Goal: Task Accomplishment & Management: Use online tool/utility

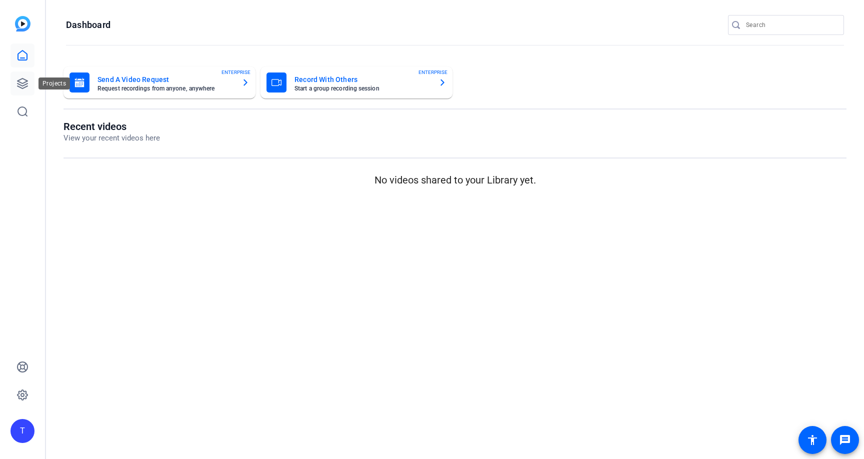
click at [25, 83] on icon at bounding box center [22, 83] width 12 height 12
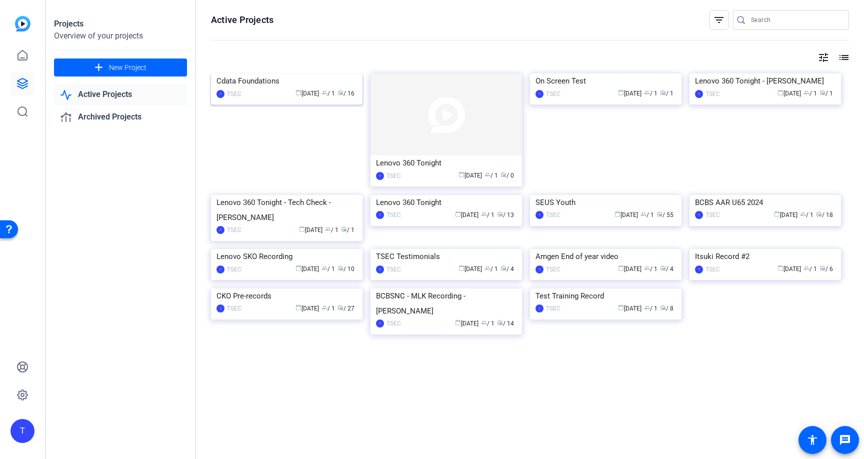
click at [282, 73] on img at bounding box center [286, 73] width 151 height 0
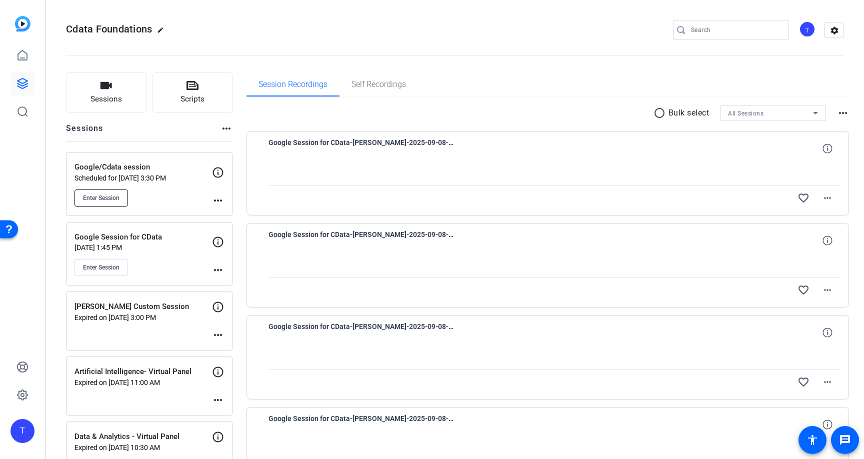
click at [122, 193] on button "Enter Session" at bounding box center [100, 197] width 53 height 17
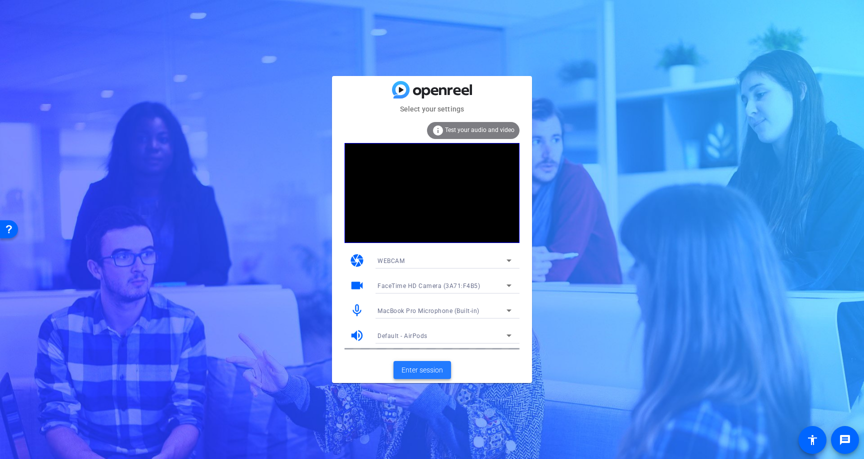
click at [422, 370] on span "Enter session" at bounding box center [421, 370] width 41 height 10
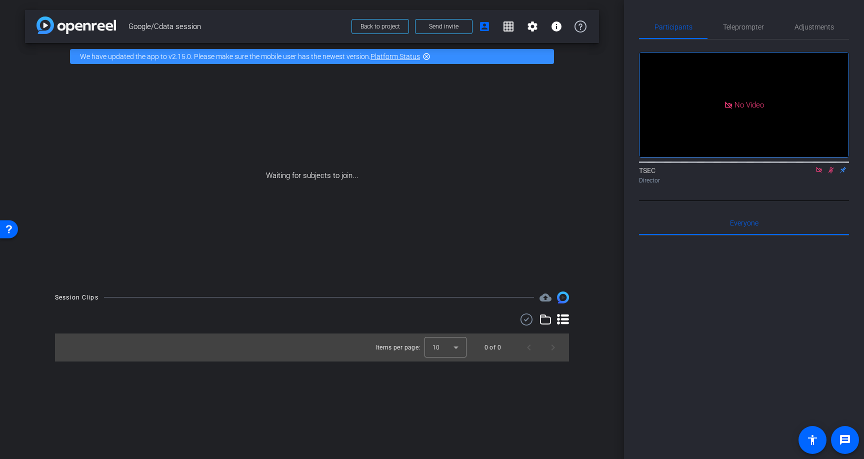
click at [426, 55] on mat-icon "highlight_off" at bounding box center [426, 56] width 8 height 8
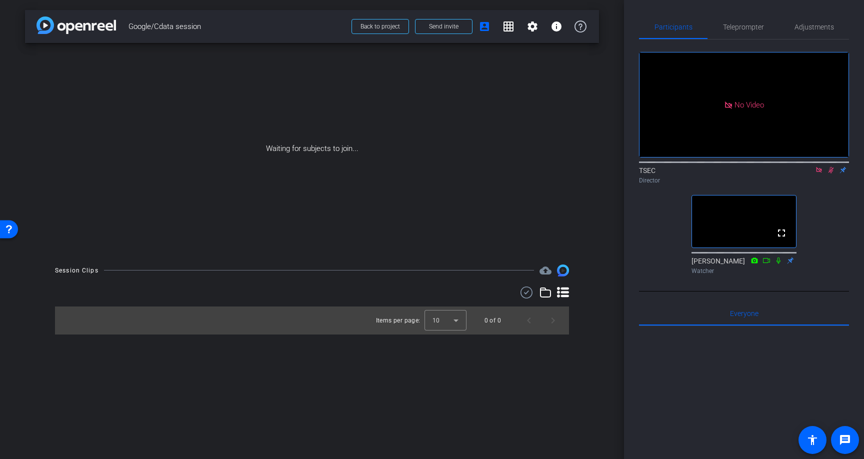
click at [829, 173] on icon at bounding box center [830, 170] width 5 height 6
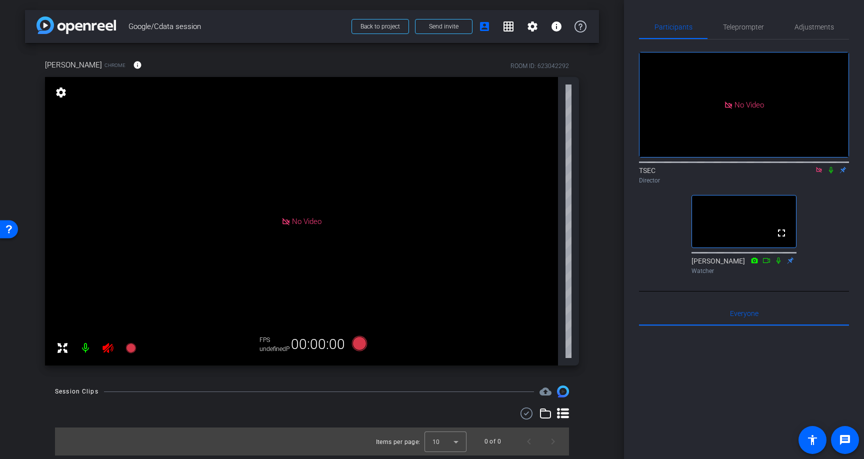
click at [817, 173] on icon at bounding box center [819, 169] width 8 height 7
click at [802, 23] on span "Adjustments" at bounding box center [813, 26] width 39 height 7
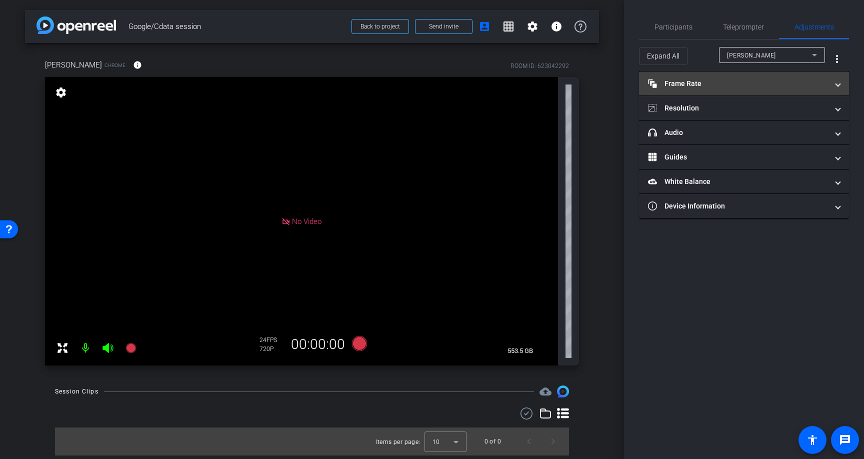
click at [714, 86] on mat-panel-title "Frame Rate Frame Rate" at bounding box center [738, 83] width 180 height 10
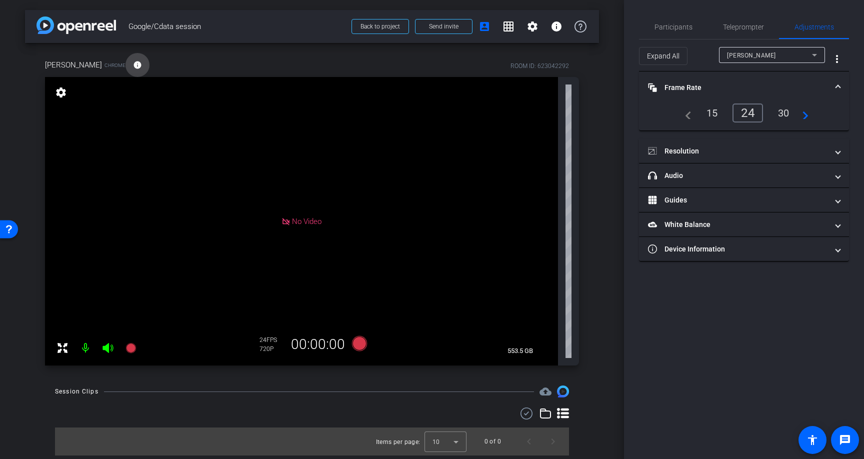
click at [133, 66] on mat-icon "info" at bounding box center [137, 64] width 9 height 9
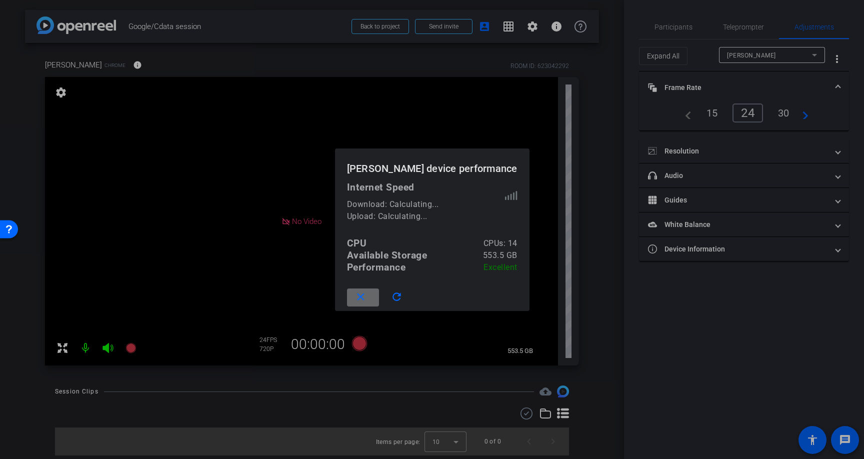
click at [367, 303] on mat-icon "close" at bounding box center [360, 297] width 12 height 12
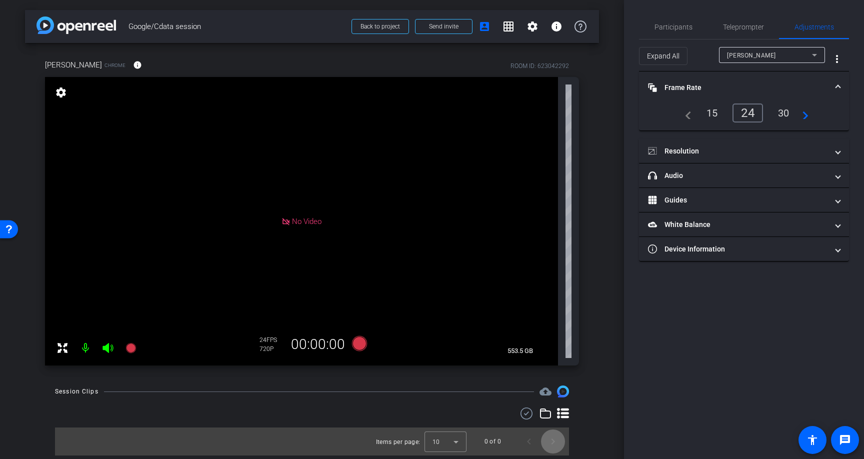
click at [555, 440] on span "Next page" at bounding box center [553, 441] width 24 height 24
click at [528, 444] on span "Previous page" at bounding box center [529, 441] width 24 height 24
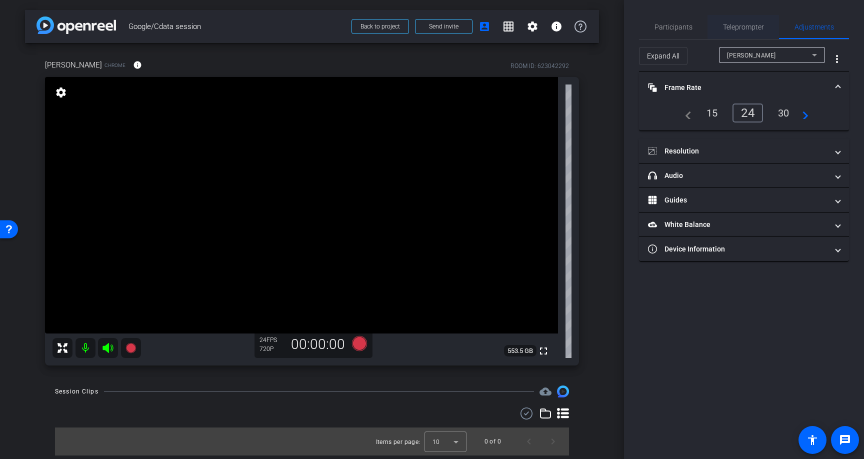
click at [732, 26] on span "Teleprompter" at bounding box center [743, 26] width 41 height 7
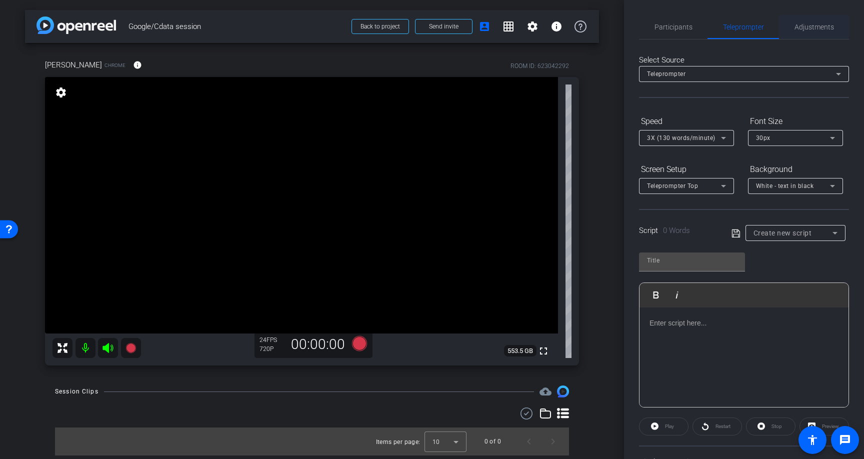
click at [809, 23] on span "Adjustments" at bounding box center [813, 26] width 39 height 7
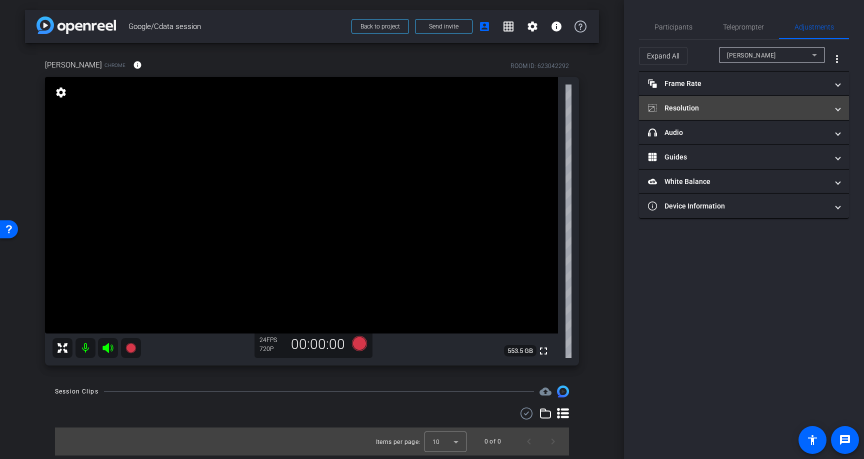
click at [682, 108] on mat-panel-title "Resolution" at bounding box center [738, 108] width 180 height 10
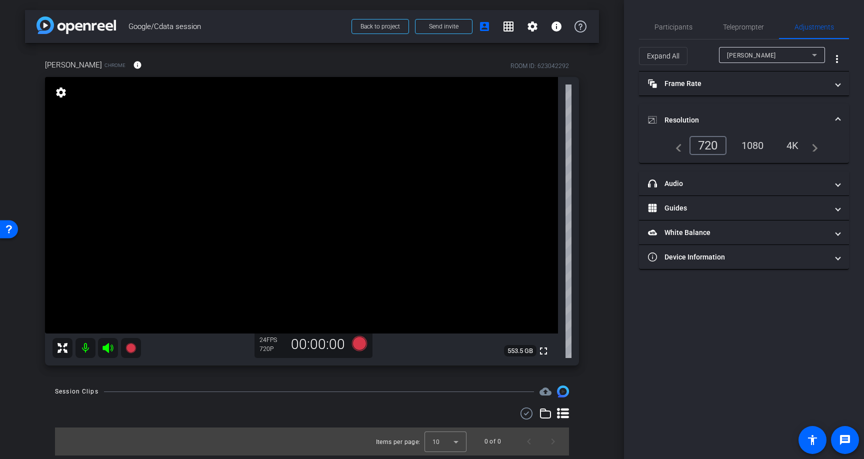
click at [749, 148] on div "1080" at bounding box center [752, 145] width 37 height 17
click at [677, 28] on span "Participants" at bounding box center [673, 26] width 38 height 7
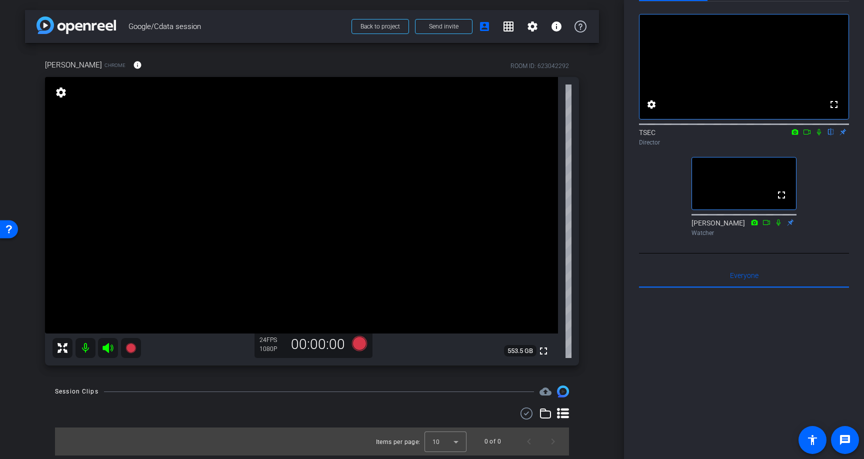
scroll to position [39, 0]
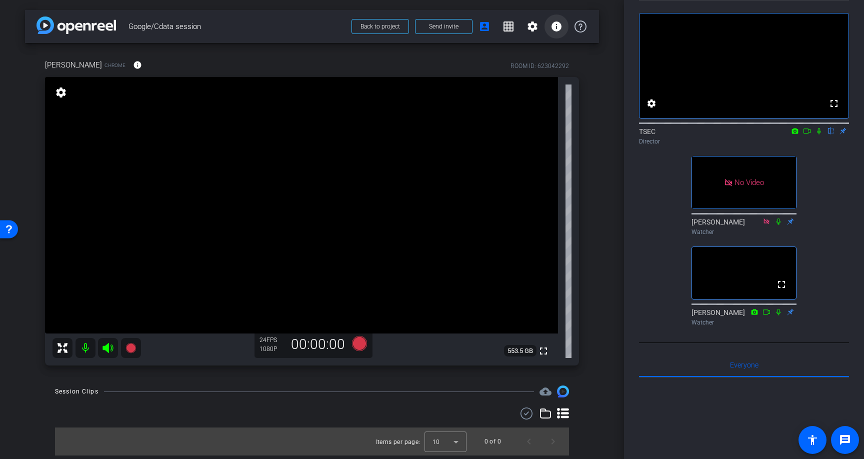
click at [548, 26] on span at bounding box center [556, 26] width 24 height 24
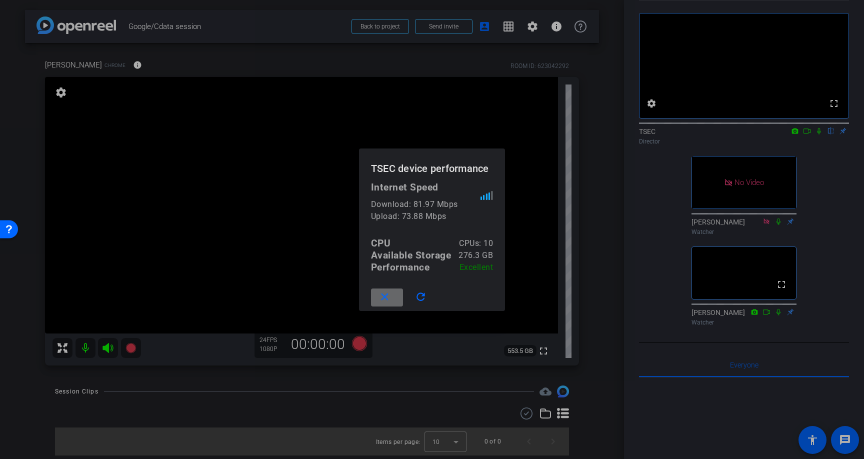
click at [386, 295] on mat-icon "close" at bounding box center [384, 297] width 12 height 12
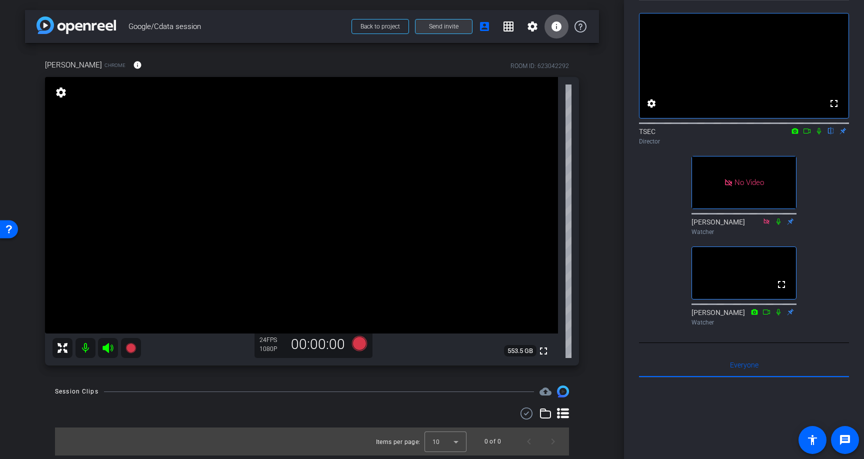
click at [441, 26] on span "Send invite" at bounding box center [443, 26] width 29 height 8
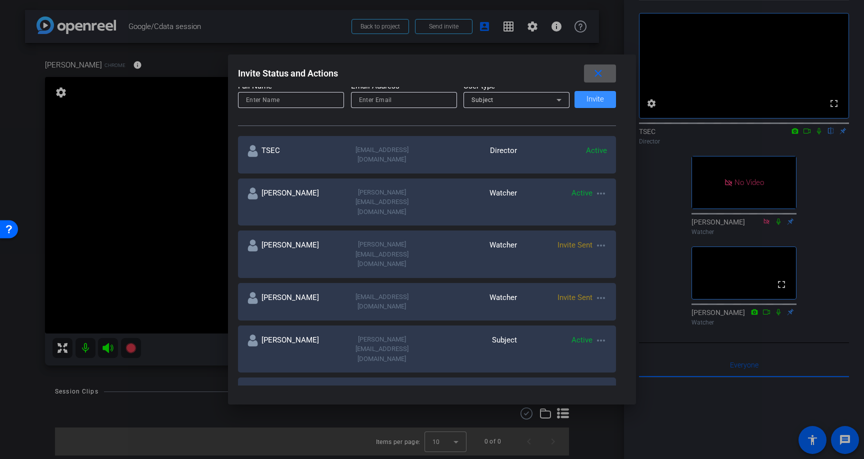
scroll to position [137, 0]
click at [599, 385] on mat-icon "more_horiz" at bounding box center [601, 391] width 12 height 12
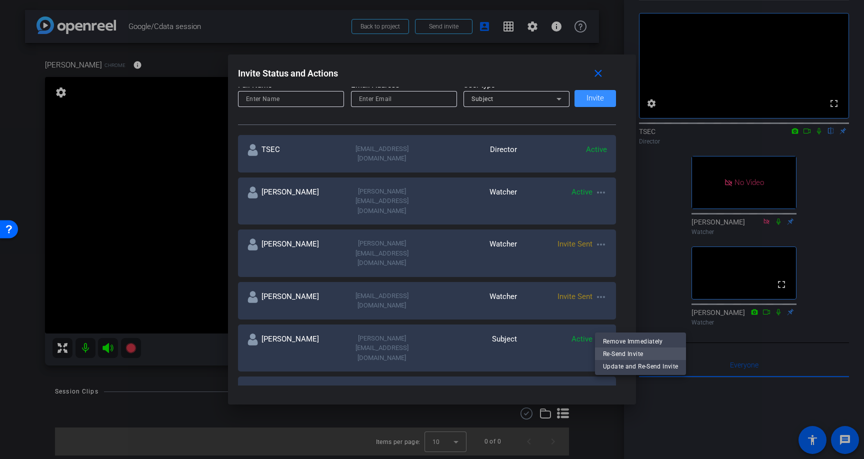
click at [609, 349] on span "Re-Send Invite" at bounding box center [640, 353] width 75 height 12
click at [600, 76] on mat-icon "close" at bounding box center [598, 73] width 12 height 12
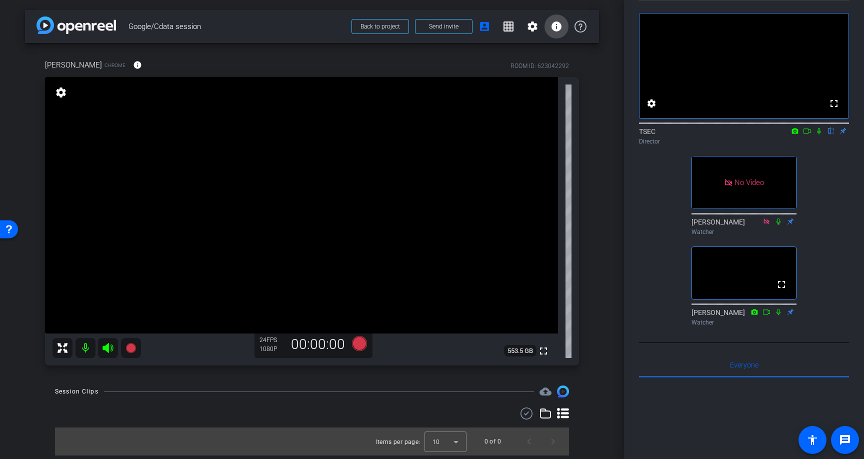
click at [560, 29] on mat-icon "info" at bounding box center [556, 26] width 12 height 12
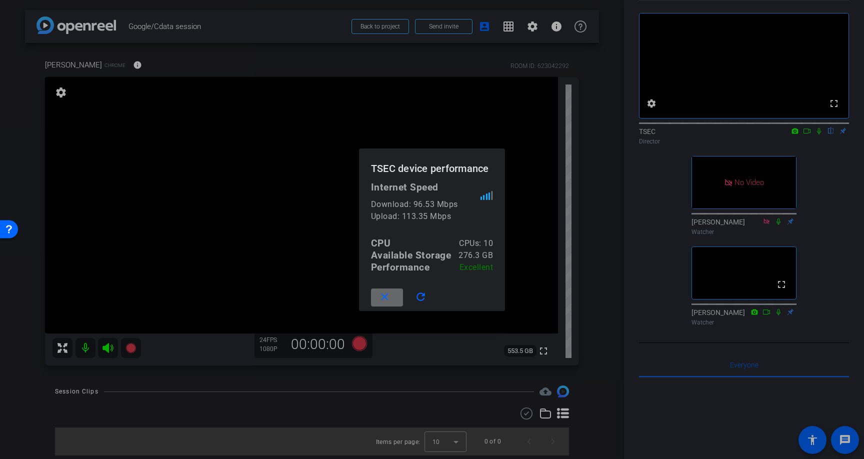
click at [379, 292] on mat-icon "close" at bounding box center [384, 297] width 12 height 12
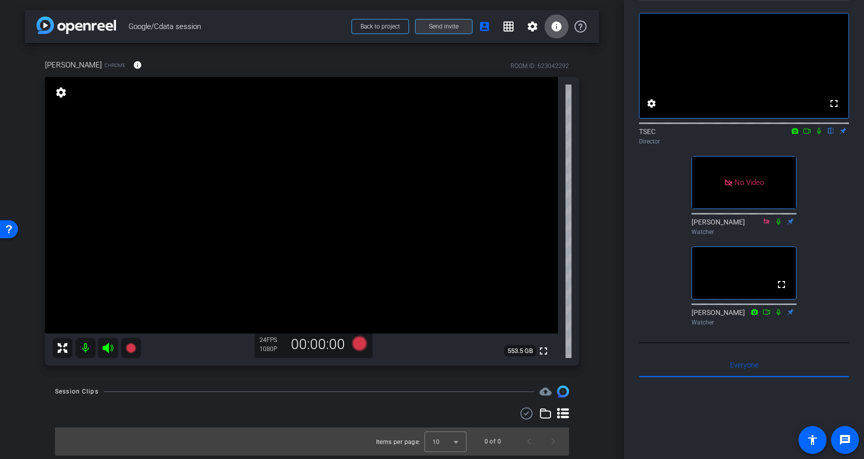
click at [452, 25] on span "Send invite" at bounding box center [443, 26] width 29 height 8
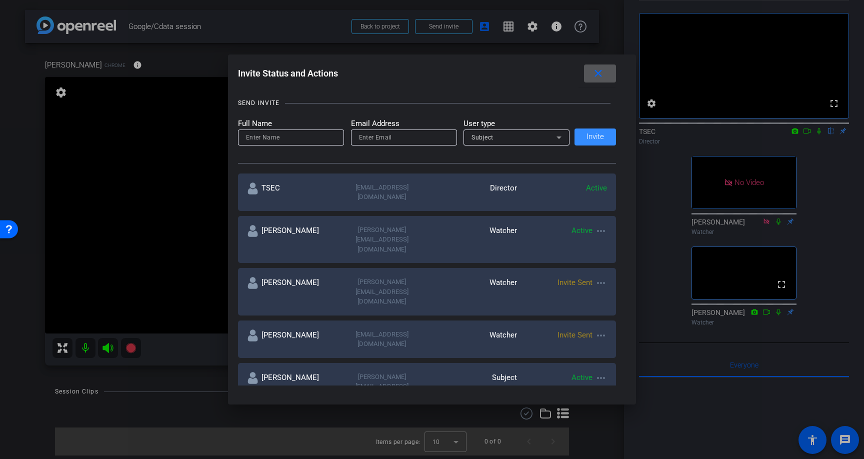
scroll to position [101, 0]
click at [600, 422] on mat-icon "more_horiz" at bounding box center [601, 428] width 12 height 12
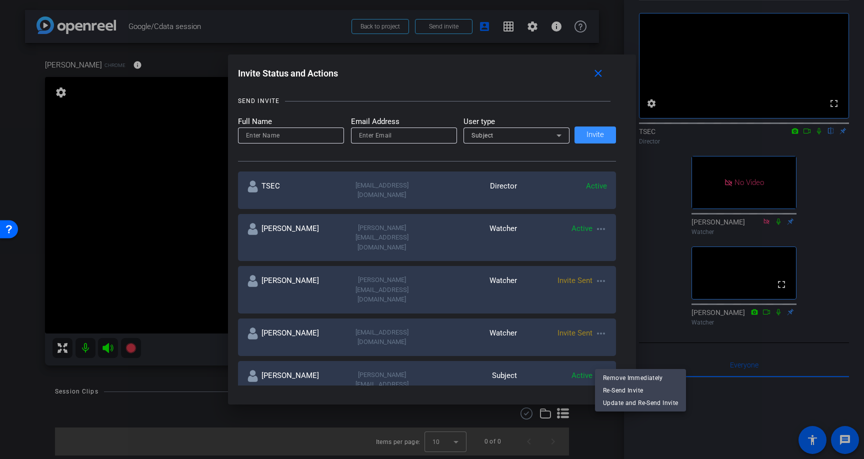
click at [600, 361] on div at bounding box center [432, 229] width 864 height 459
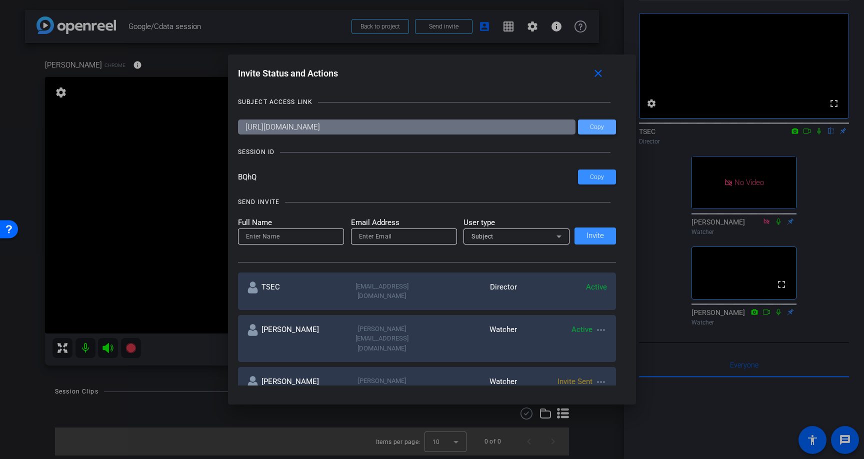
click at [599, 121] on span at bounding box center [597, 127] width 38 height 24
click at [260, 178] on input "BQhQ" at bounding box center [408, 176] width 340 height 15
click at [247, 178] on input "BQhQ" at bounding box center [408, 176] width 340 height 15
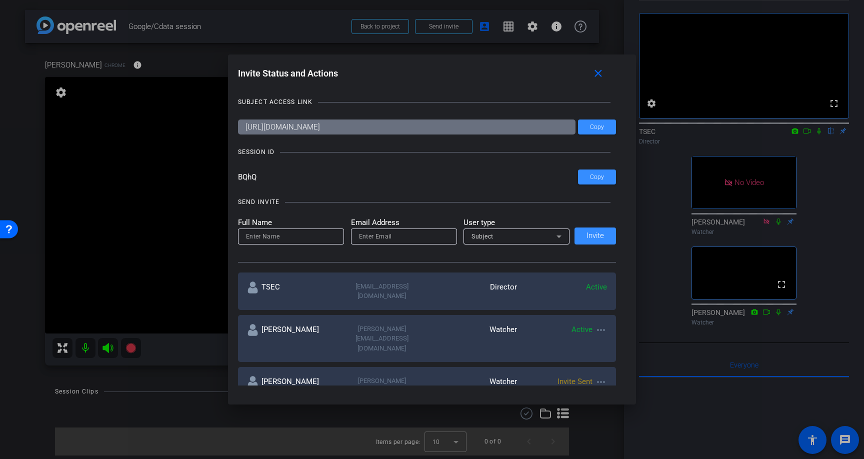
click at [247, 178] on input "BQhQ" at bounding box center [408, 176] width 340 height 15
click at [289, 182] on input "BQhQ" at bounding box center [408, 176] width 340 height 15
click at [600, 70] on mat-icon "close" at bounding box center [598, 73] width 12 height 12
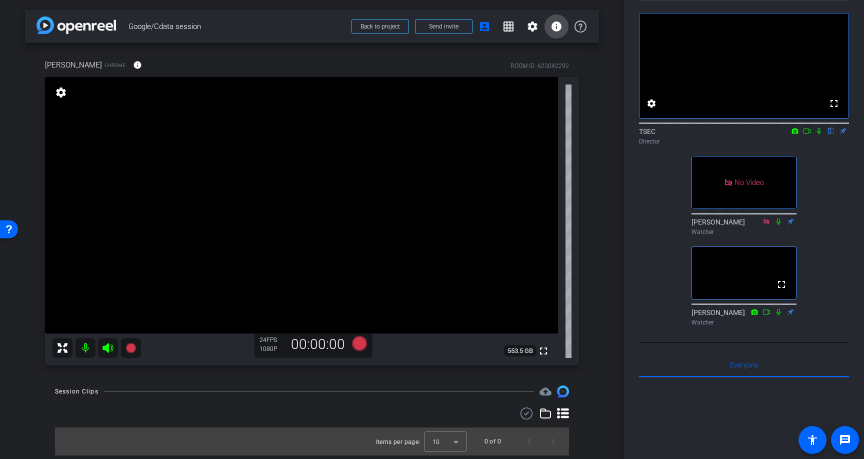
click at [554, 32] on span at bounding box center [556, 26] width 24 height 24
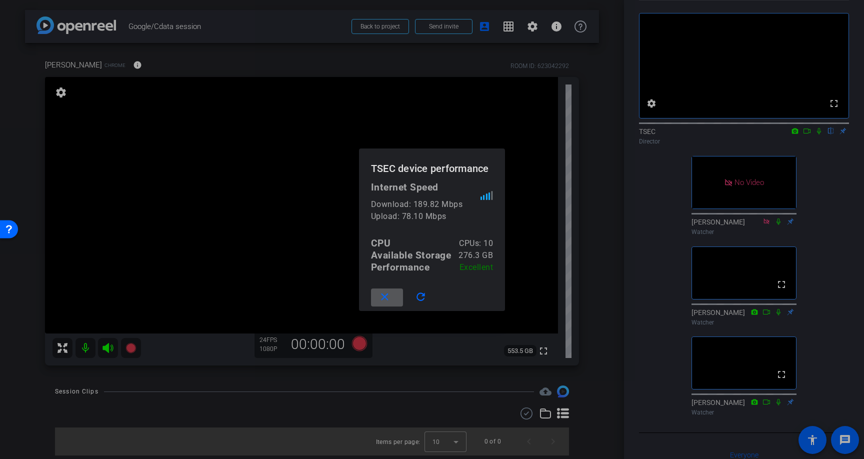
click at [379, 298] on mat-icon "close" at bounding box center [384, 297] width 12 height 12
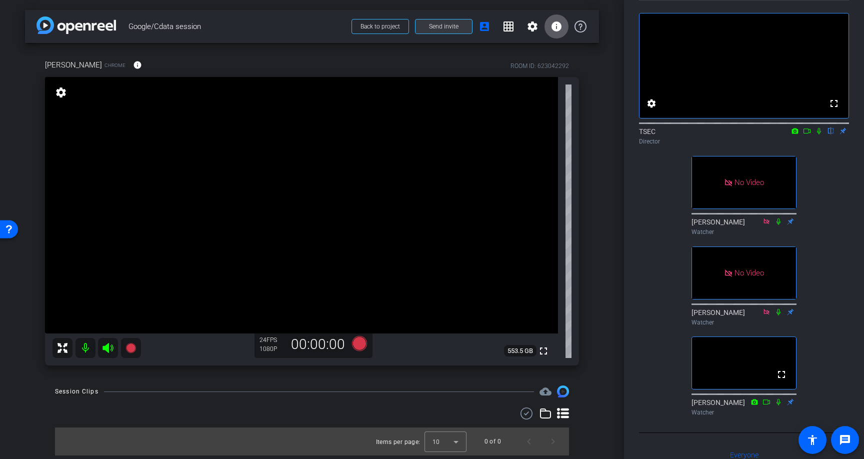
click at [433, 28] on span "Send invite" at bounding box center [443, 26] width 29 height 8
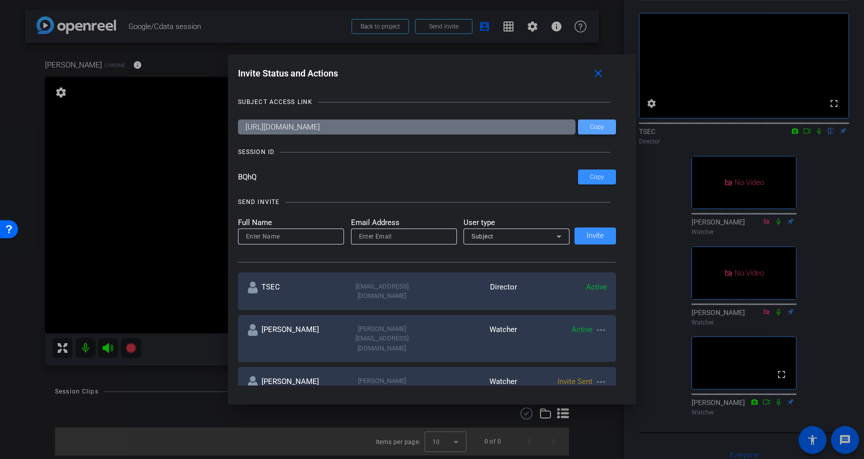
click at [599, 129] on span "Copy" at bounding box center [597, 126] width 14 height 7
click at [594, 81] on span at bounding box center [600, 73] width 32 height 24
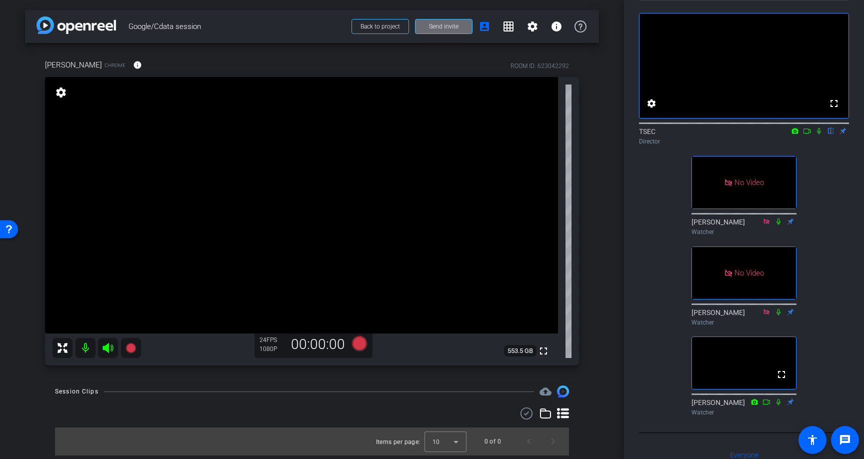
click at [458, 22] on span at bounding box center [443, 26] width 56 height 24
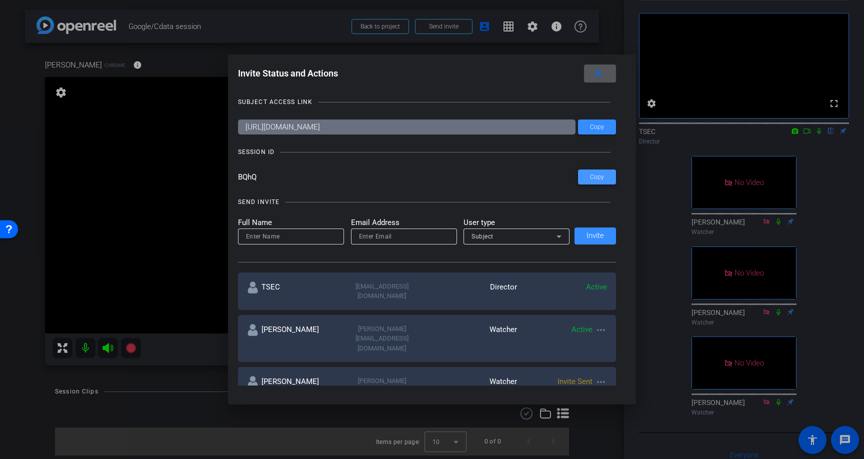
click at [589, 179] on span at bounding box center [597, 177] width 38 height 24
click at [597, 75] on mat-icon "close" at bounding box center [598, 73] width 12 height 12
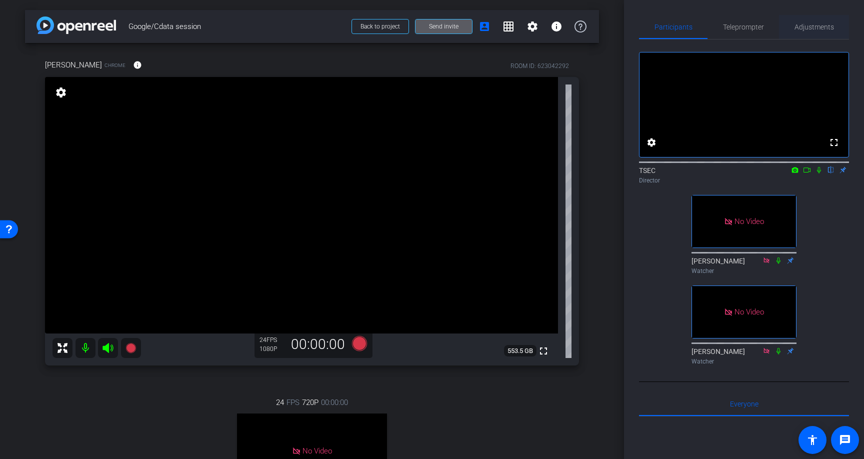
click at [807, 23] on span "Adjustments" at bounding box center [813, 26] width 39 height 7
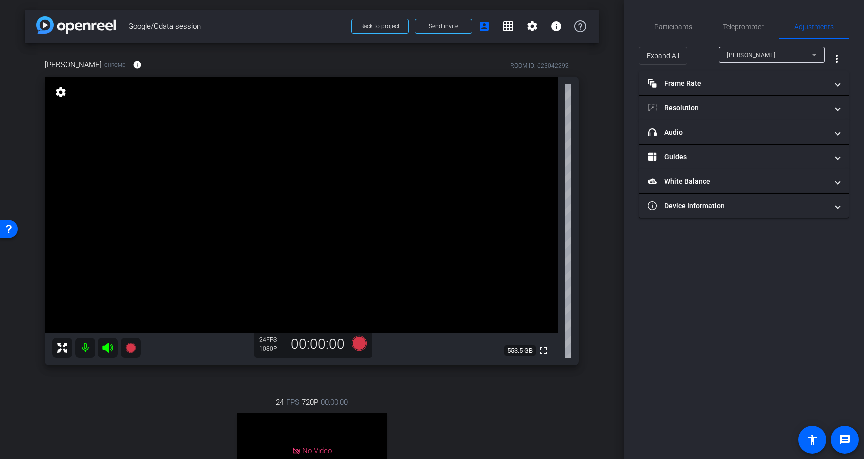
click at [753, 55] on div "[PERSON_NAME]" at bounding box center [769, 55] width 85 height 12
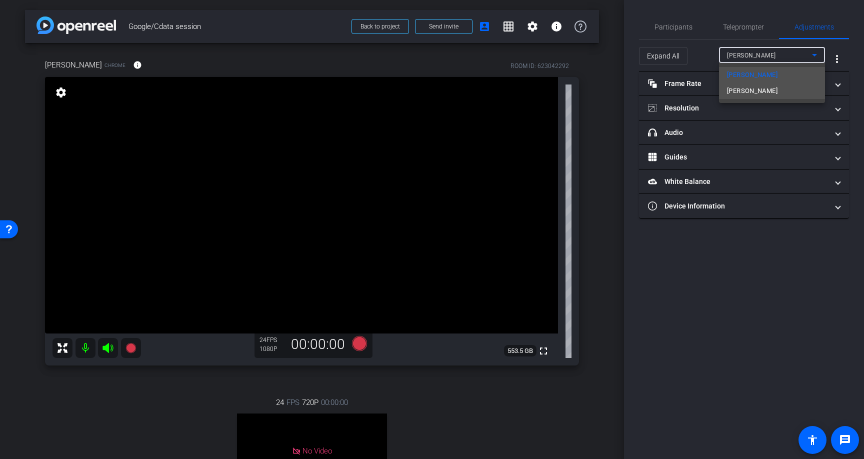
click at [745, 94] on mat-option "[PERSON_NAME]" at bounding box center [772, 91] width 106 height 16
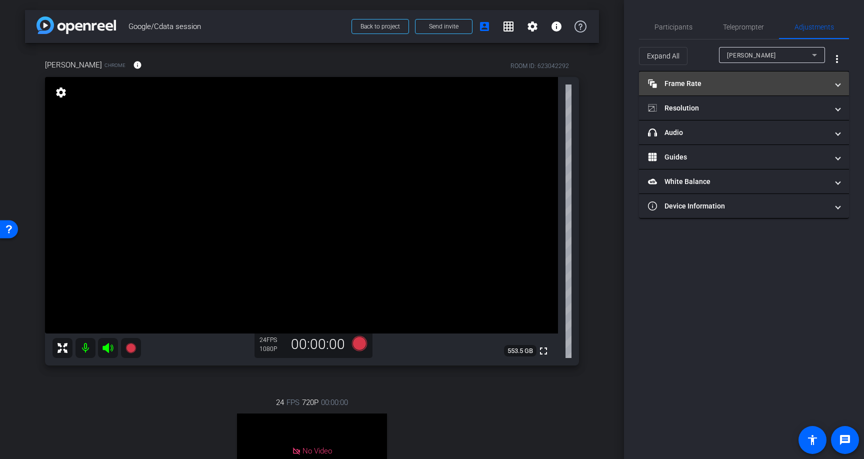
click at [725, 84] on mat-panel-title "Frame Rate Frame Rate" at bounding box center [738, 83] width 180 height 10
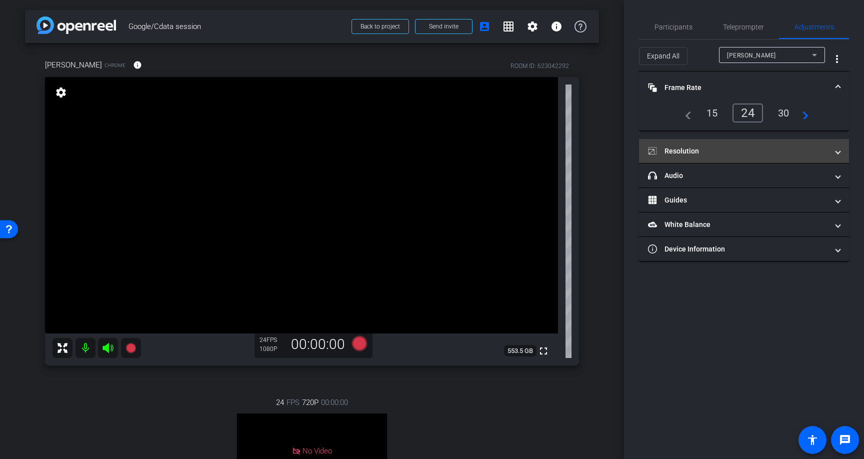
click at [715, 153] on mat-panel-title "Resolution" at bounding box center [738, 151] width 180 height 10
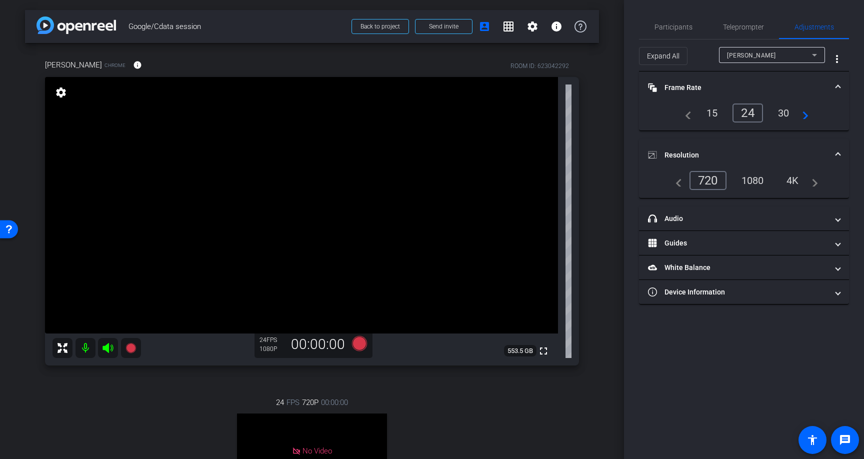
click at [742, 179] on div "1080" at bounding box center [752, 180] width 37 height 17
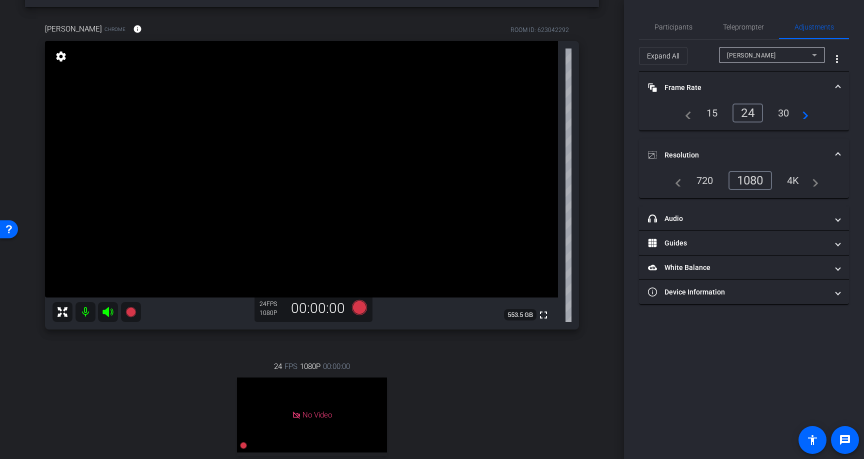
scroll to position [35, 0]
click at [673, 30] on span "Participants" at bounding box center [673, 26] width 38 height 7
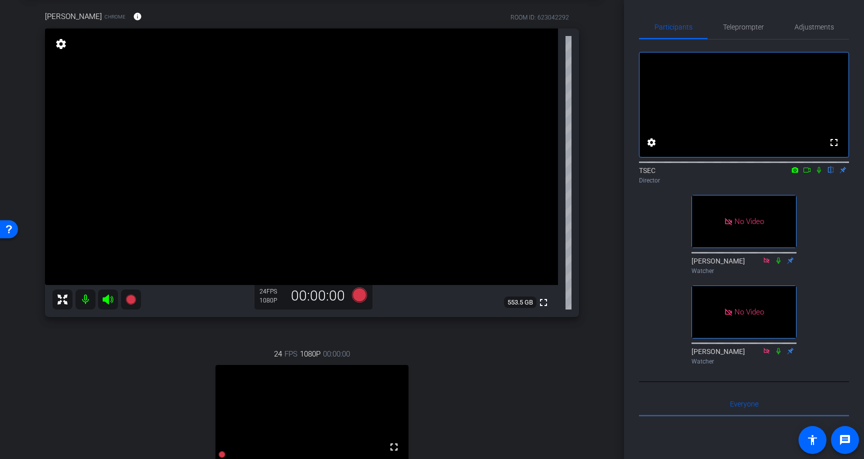
scroll to position [52, 0]
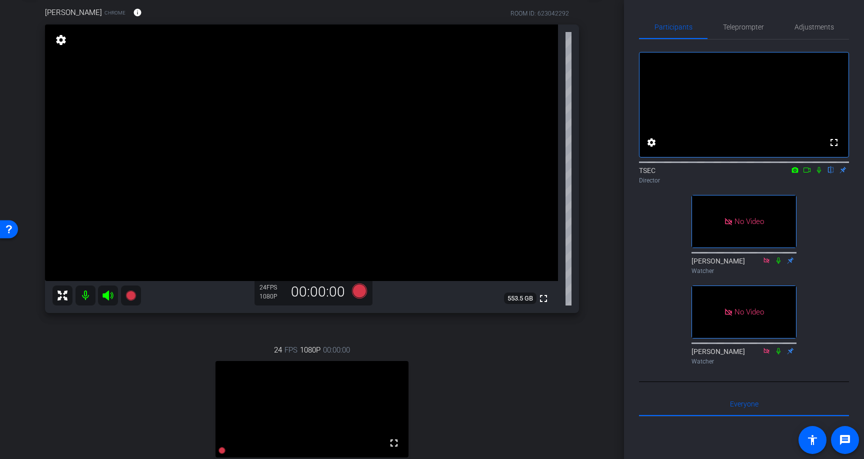
click at [601, 186] on div "arrow_back Google/Cdata session Back to project Send invite account_box grid_on…" at bounding box center [312, 177] width 624 height 459
click at [779, 264] on icon at bounding box center [778, 260] width 8 height 7
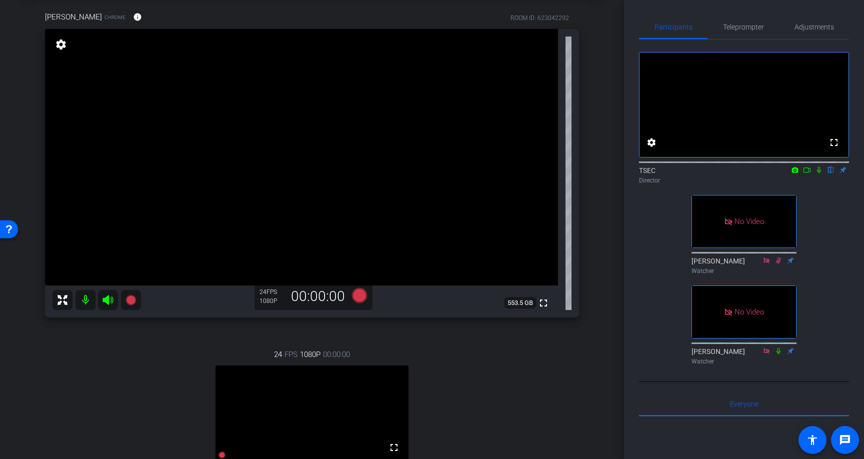
scroll to position [47, 0]
click at [803, 27] on span "Adjustments" at bounding box center [813, 26] width 39 height 7
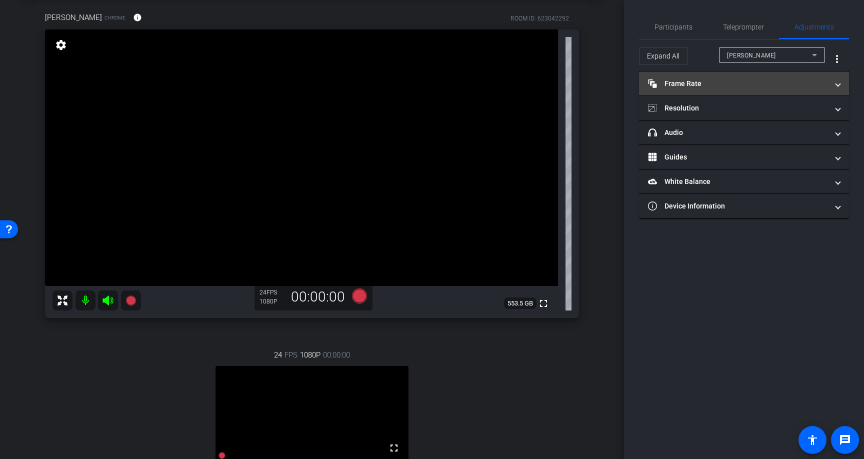
click at [732, 88] on mat-panel-title "Frame Rate Frame Rate" at bounding box center [738, 83] width 180 height 10
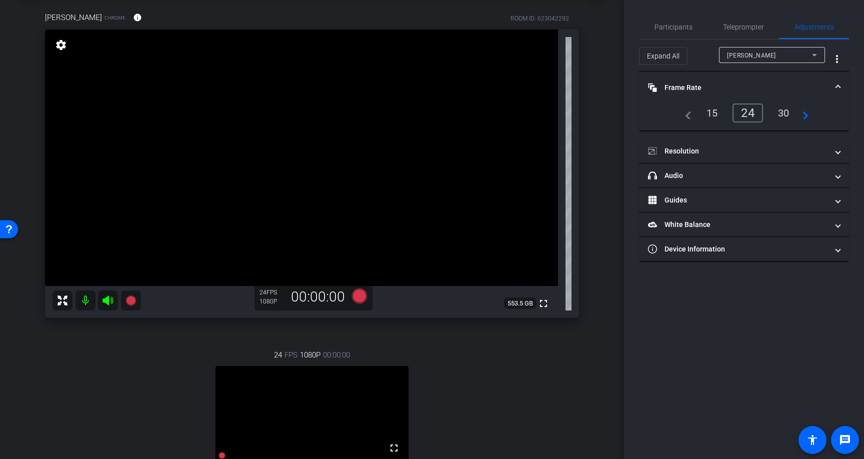
click at [760, 54] on div "[PERSON_NAME]" at bounding box center [769, 55] width 85 height 12
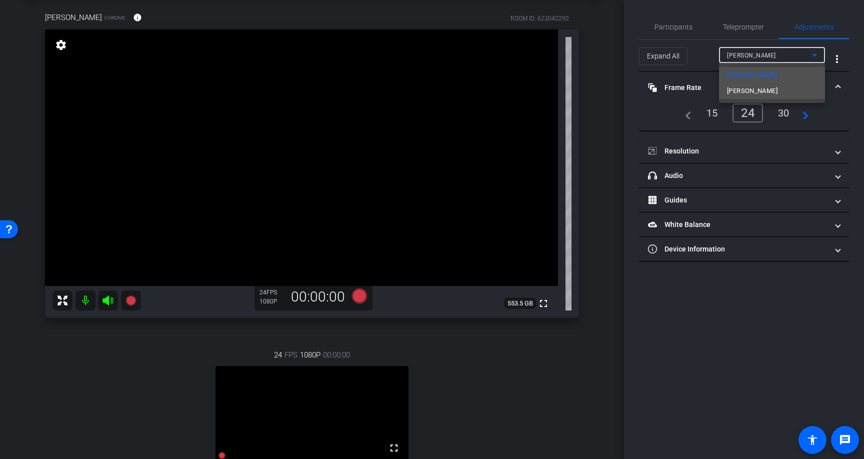
click at [744, 88] on span "[PERSON_NAME]" at bounding box center [752, 91] width 50 height 12
click at [756, 61] on div "[PERSON_NAME]" at bounding box center [772, 55] width 90 height 16
click at [748, 74] on mat-option "[PERSON_NAME]" at bounding box center [772, 75] width 106 height 16
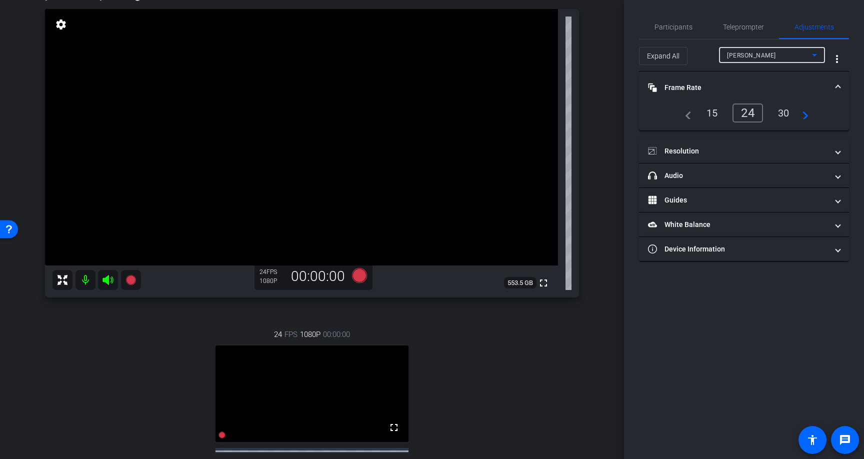
scroll to position [61, 0]
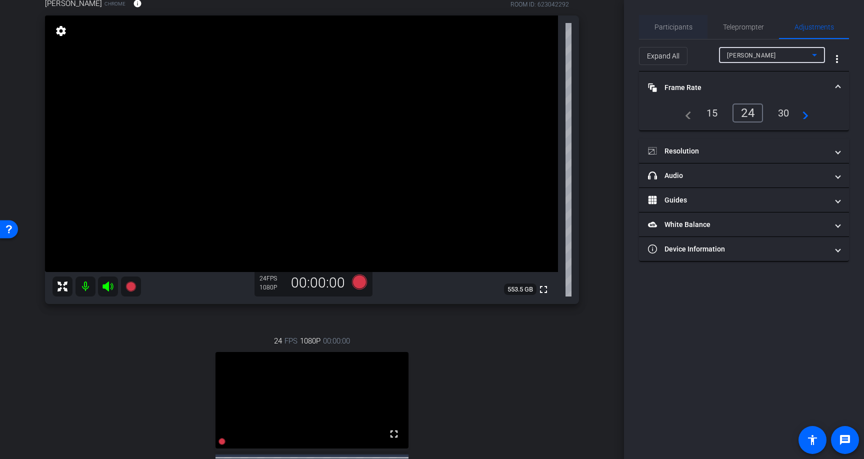
click at [676, 26] on span "Participants" at bounding box center [673, 26] width 38 height 7
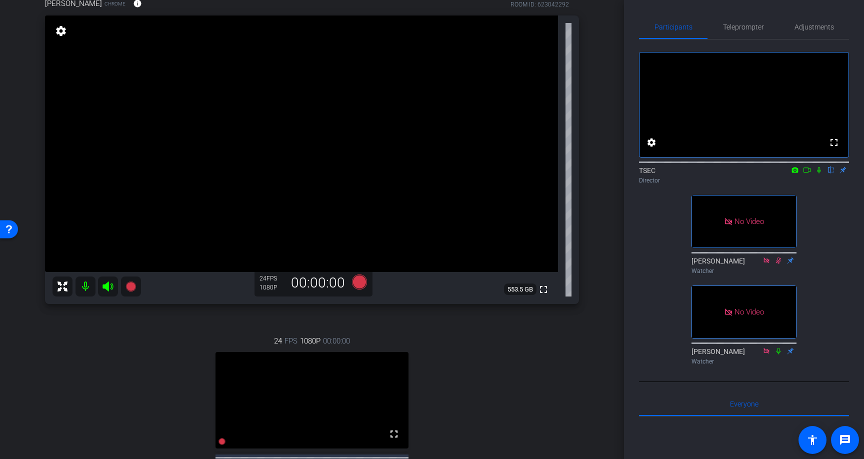
click at [806, 173] on icon at bounding box center [807, 169] width 8 height 7
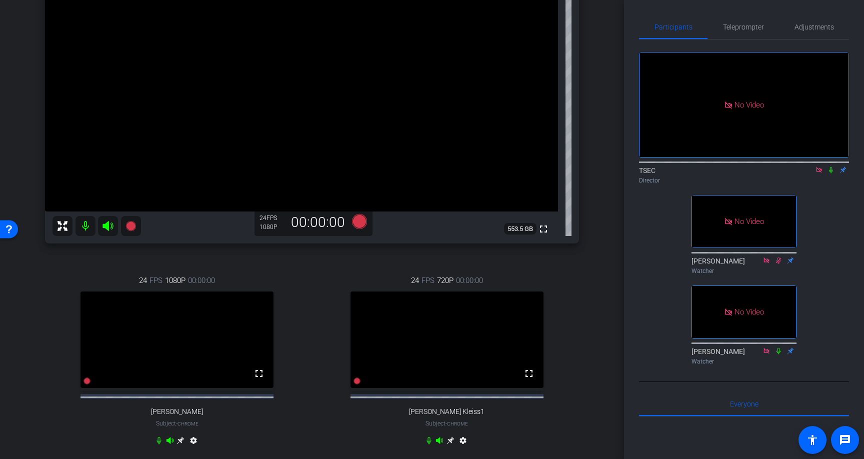
scroll to position [136, 0]
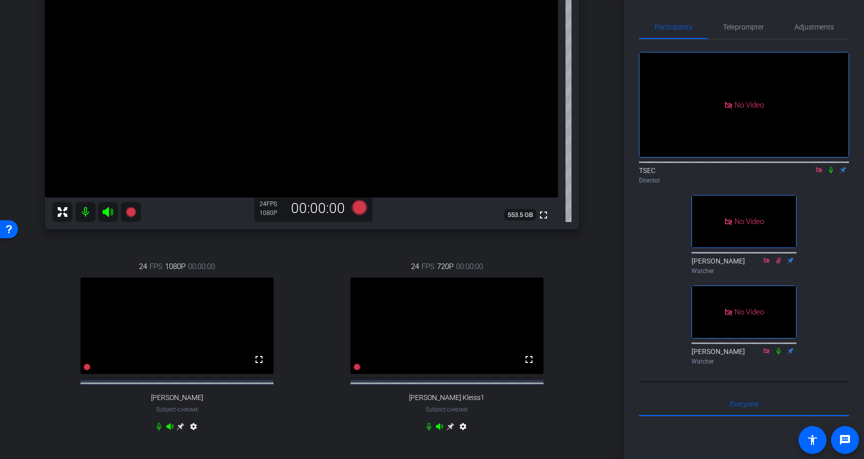
click at [461, 434] on mat-icon "settings" at bounding box center [463, 428] width 12 height 12
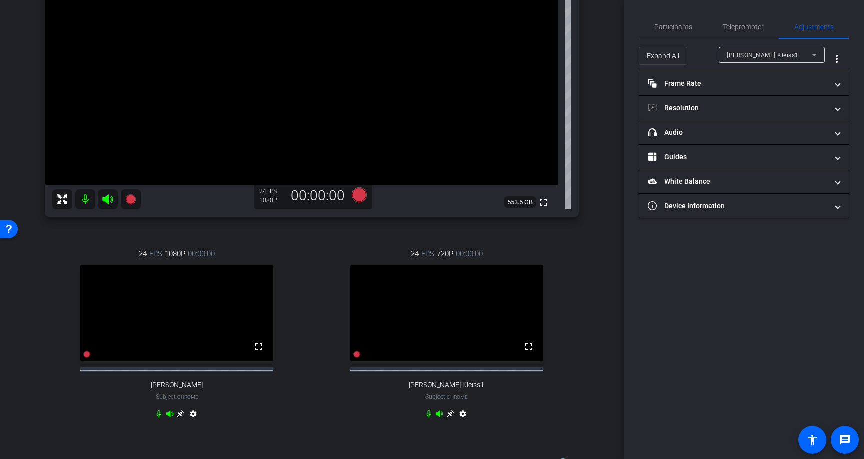
scroll to position [138, 0]
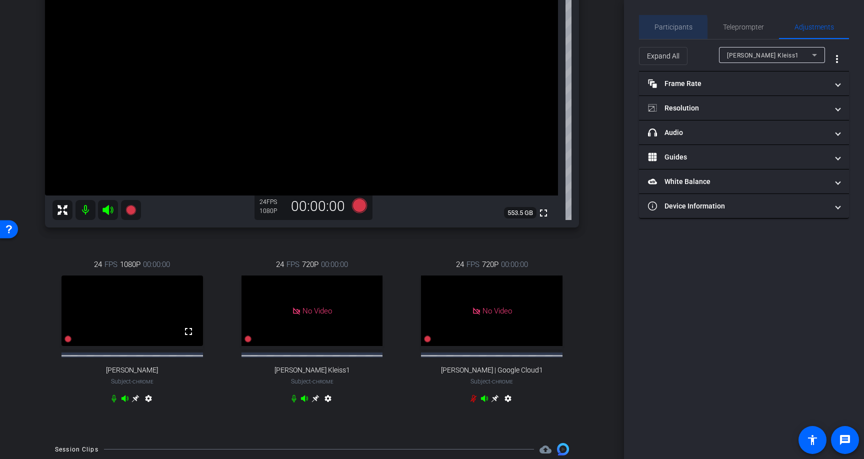
click at [660, 30] on span "Participants" at bounding box center [673, 26] width 38 height 7
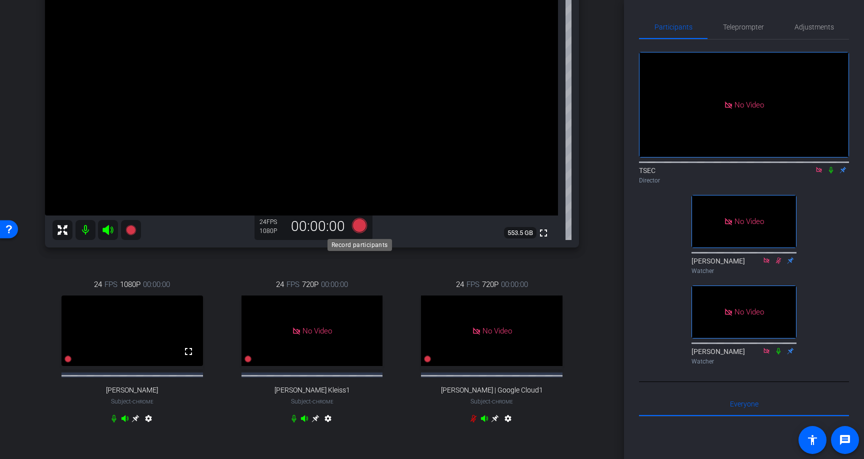
scroll to position [113, 0]
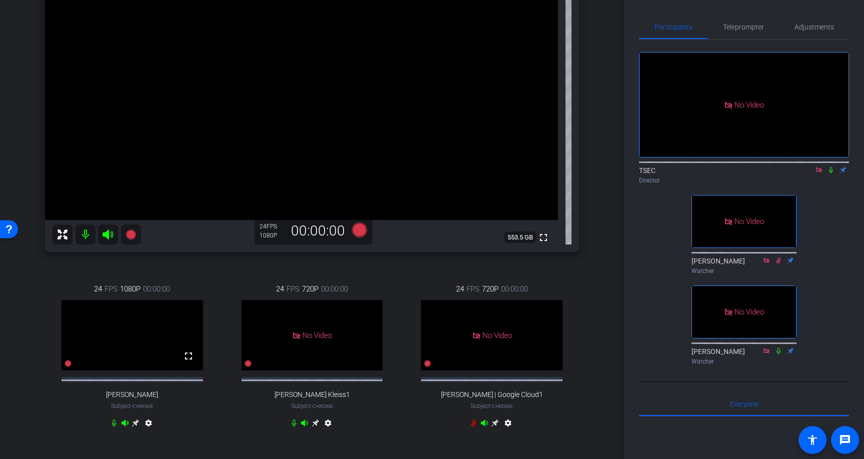
click at [296, 427] on icon at bounding box center [294, 423] width 8 height 8
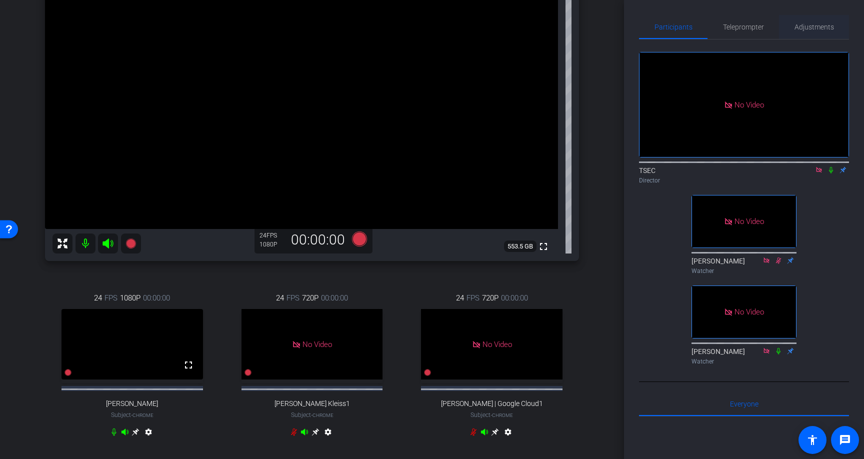
click at [799, 27] on span "Adjustments" at bounding box center [813, 26] width 39 height 7
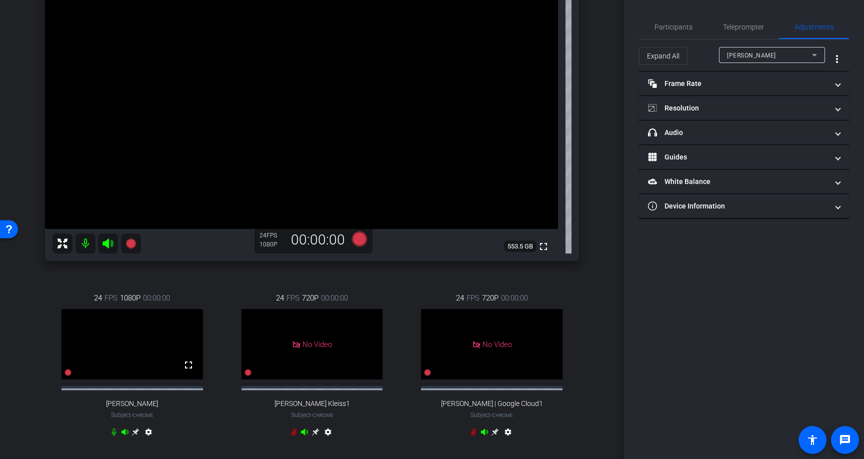
click at [765, 57] on div "[PERSON_NAME]" at bounding box center [769, 55] width 85 height 12
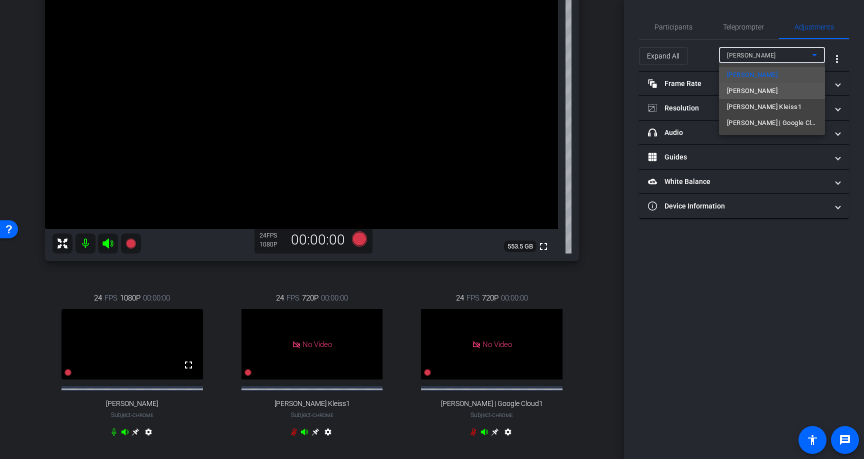
click at [754, 91] on mat-option "[PERSON_NAME]" at bounding box center [772, 91] width 106 height 16
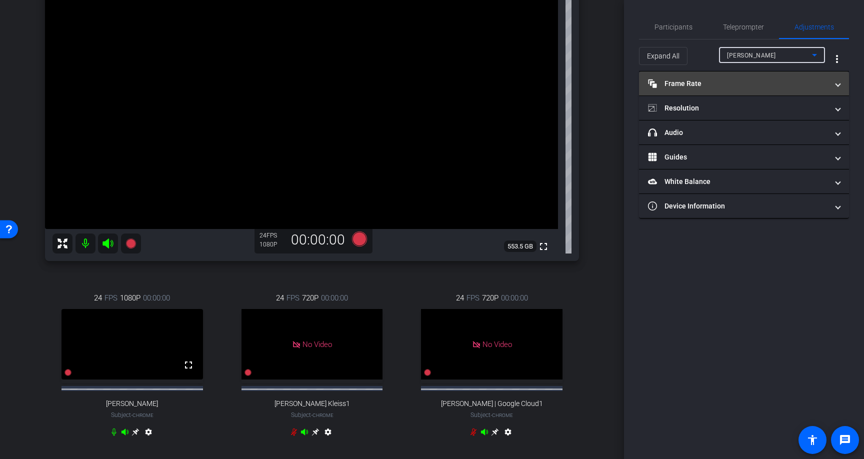
click at [724, 89] on mat-expansion-panel-header "Frame Rate Frame Rate" at bounding box center [744, 83] width 210 height 24
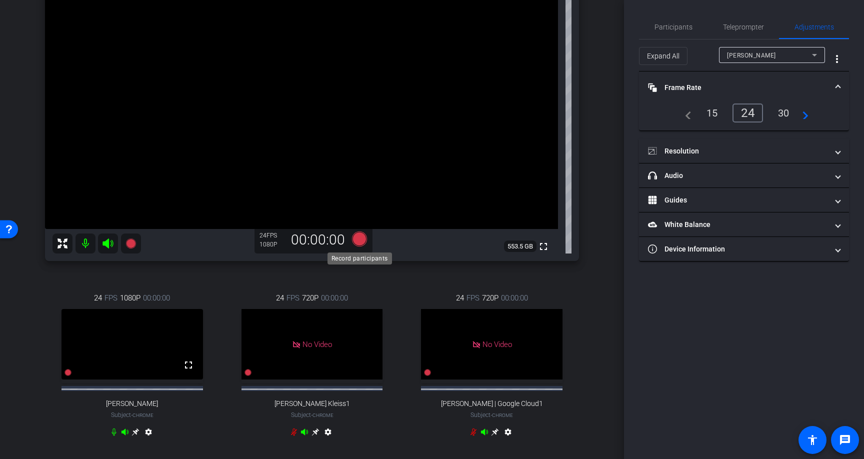
click at [354, 239] on icon at bounding box center [359, 238] width 15 height 15
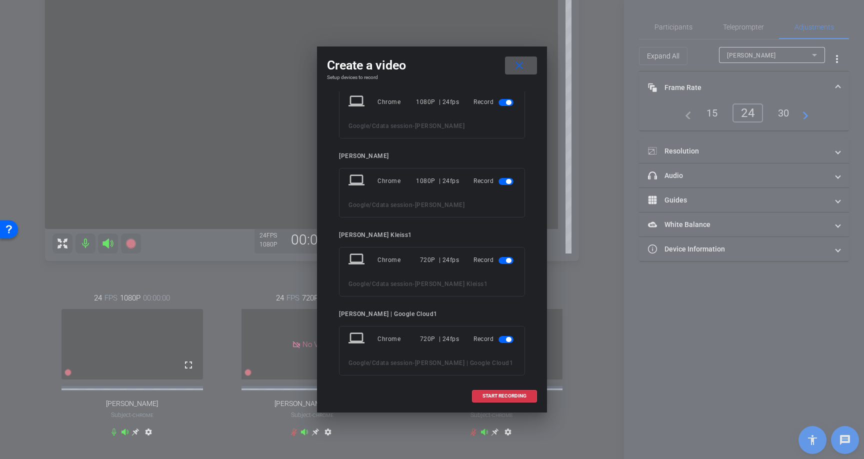
scroll to position [32, 0]
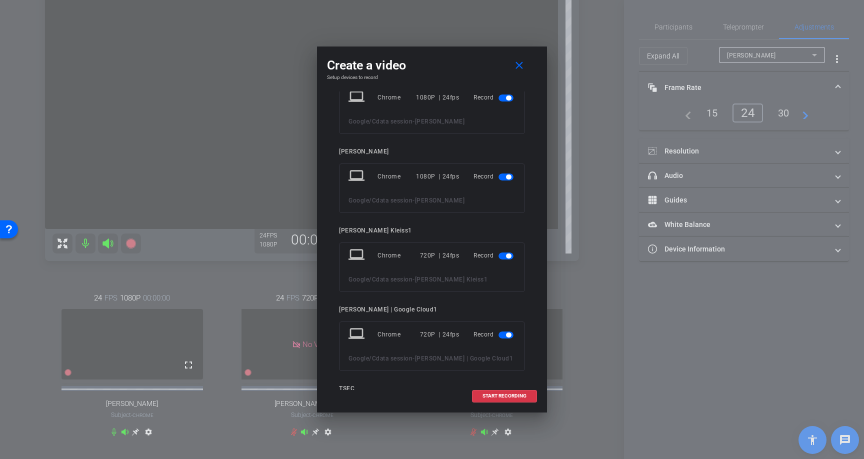
click at [508, 256] on span "button" at bounding box center [508, 255] width 5 height 5
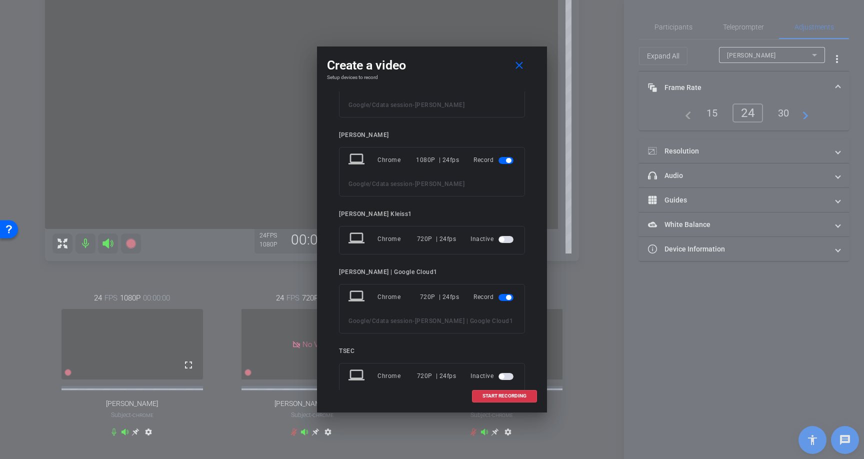
click at [504, 297] on span "button" at bounding box center [505, 297] width 15 height 7
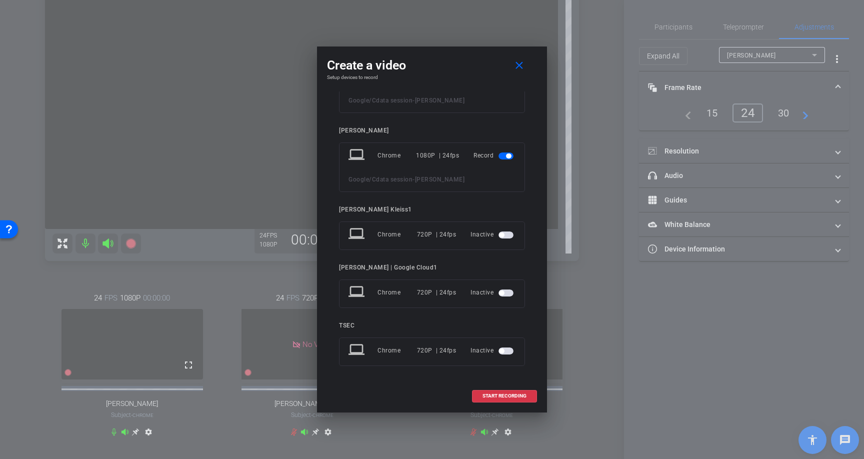
scroll to position [0, 0]
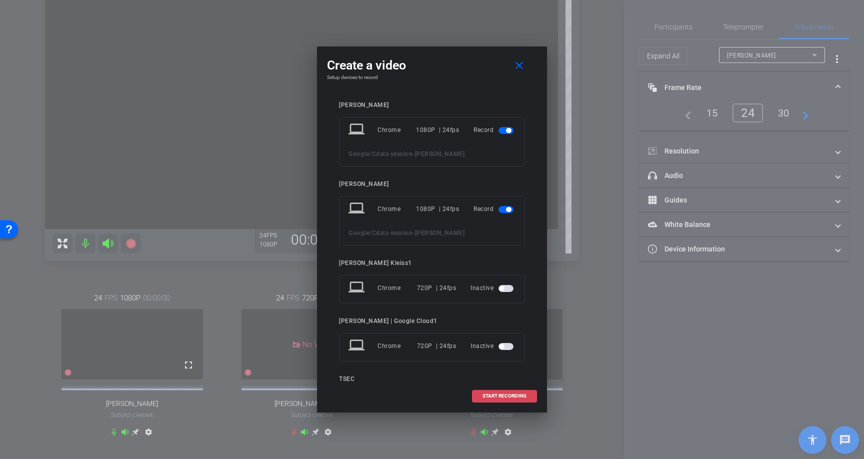
click at [492, 394] on span "START RECORDING" at bounding box center [504, 395] width 44 height 5
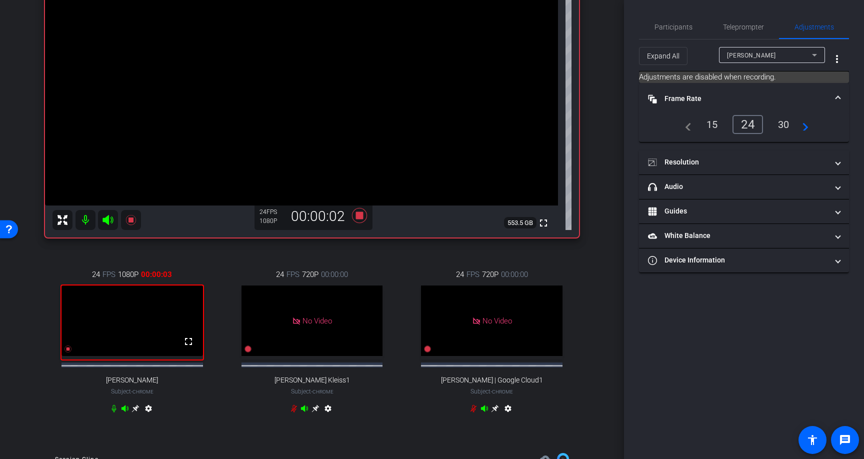
scroll to position [129, 0]
click at [660, 25] on span "Participants" at bounding box center [673, 26] width 38 height 7
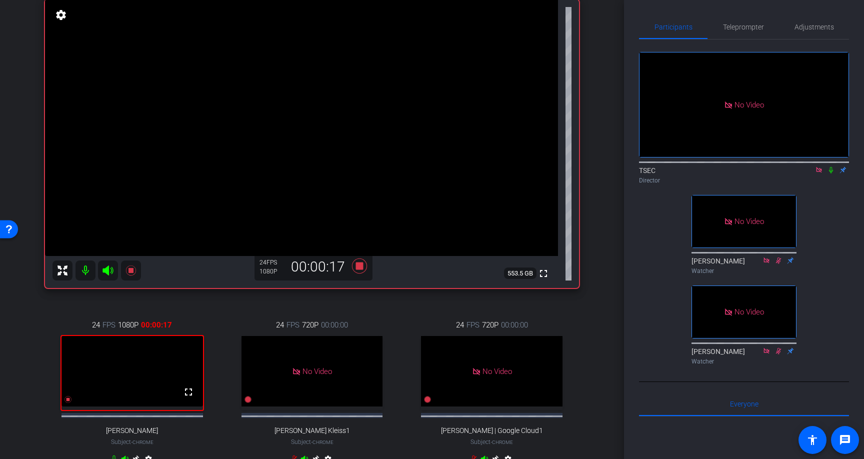
scroll to position [81, 0]
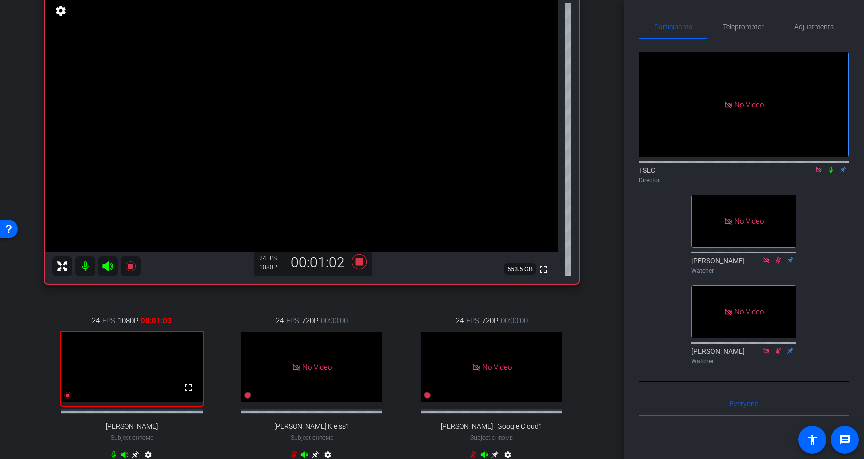
click at [830, 166] on icon at bounding box center [831, 169] width 8 height 7
click at [833, 166] on icon at bounding box center [831, 169] width 8 height 7
click at [830, 166] on icon at bounding box center [831, 169] width 8 height 7
click at [830, 167] on icon at bounding box center [830, 170] width 5 height 6
click at [360, 264] on icon at bounding box center [359, 261] width 15 height 15
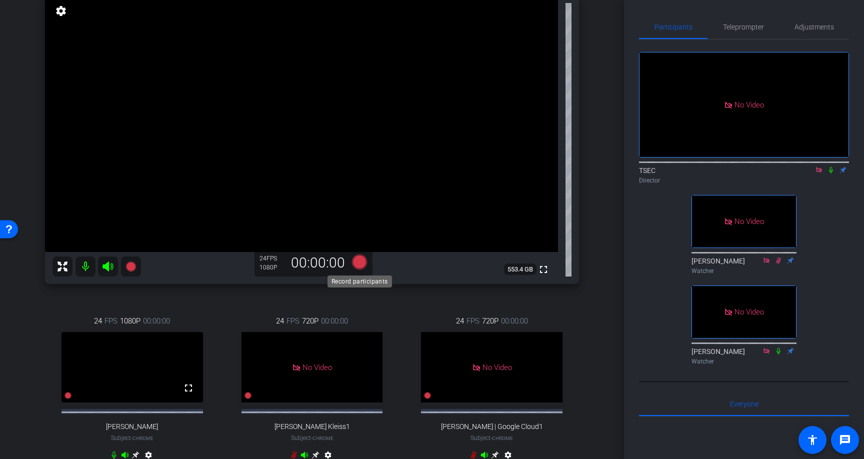
click at [360, 264] on icon at bounding box center [359, 261] width 15 height 15
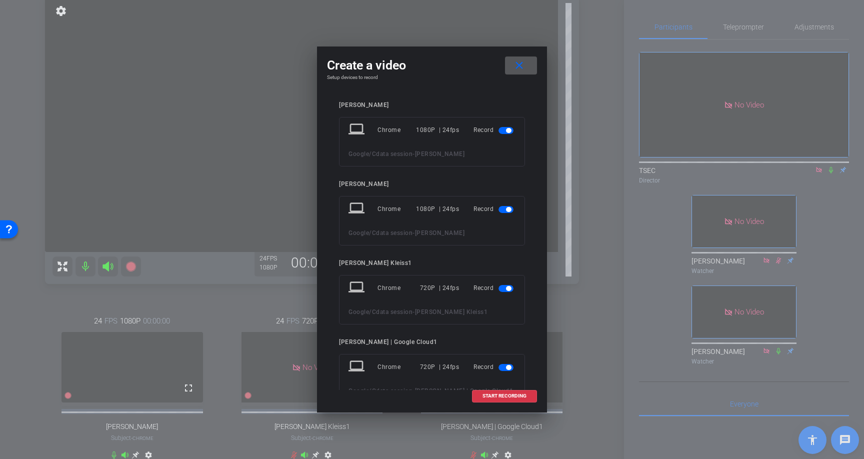
click at [515, 61] on mat-icon "close" at bounding box center [519, 65] width 12 height 12
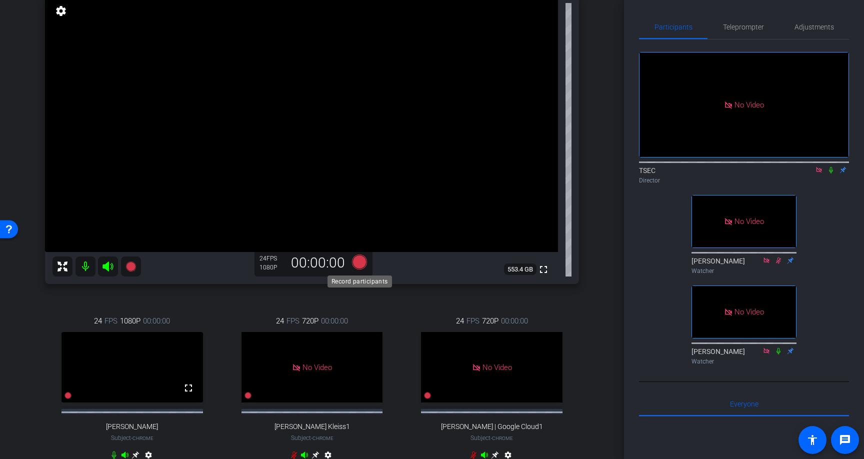
click at [360, 263] on icon at bounding box center [359, 261] width 15 height 15
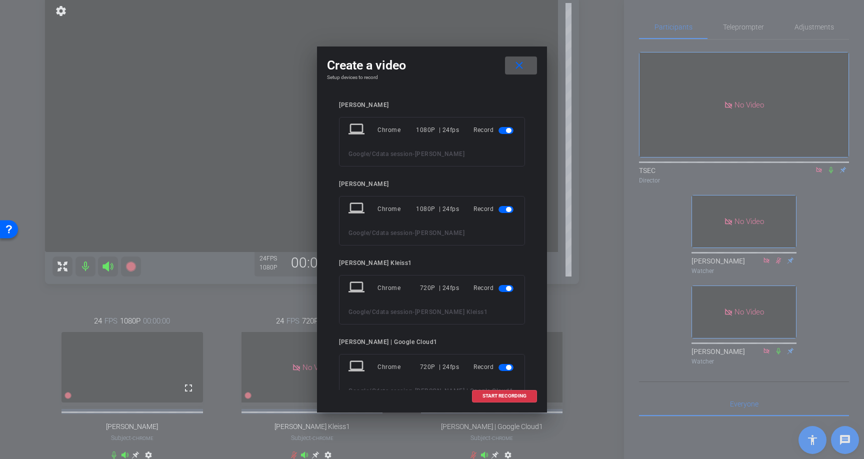
click at [507, 287] on span "button" at bounding box center [508, 288] width 5 height 5
click at [505, 344] on span "button" at bounding box center [505, 346] width 15 height 7
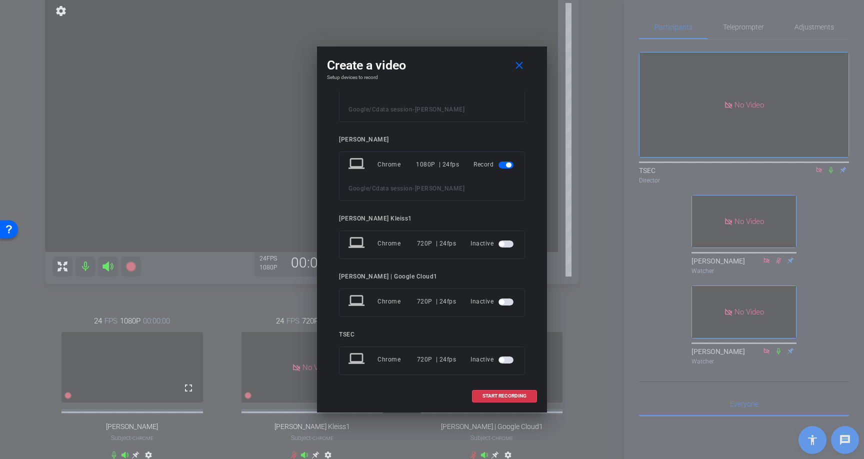
scroll to position [53, 0]
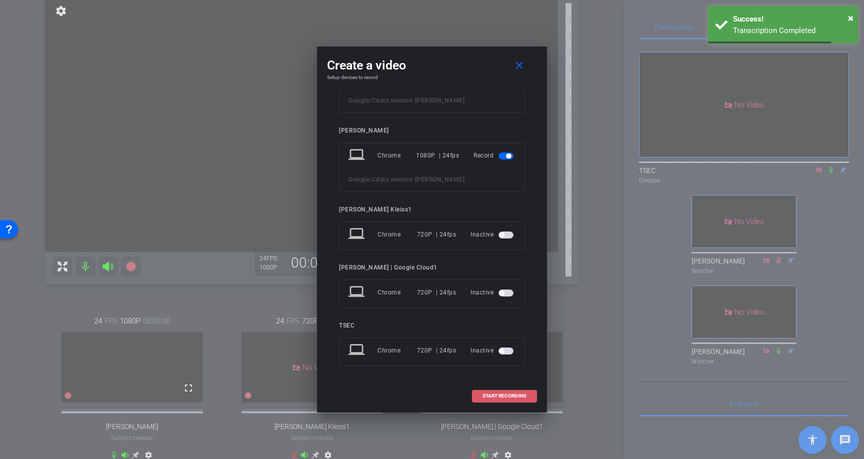
click at [501, 398] on span "START RECORDING" at bounding box center [504, 395] width 44 height 5
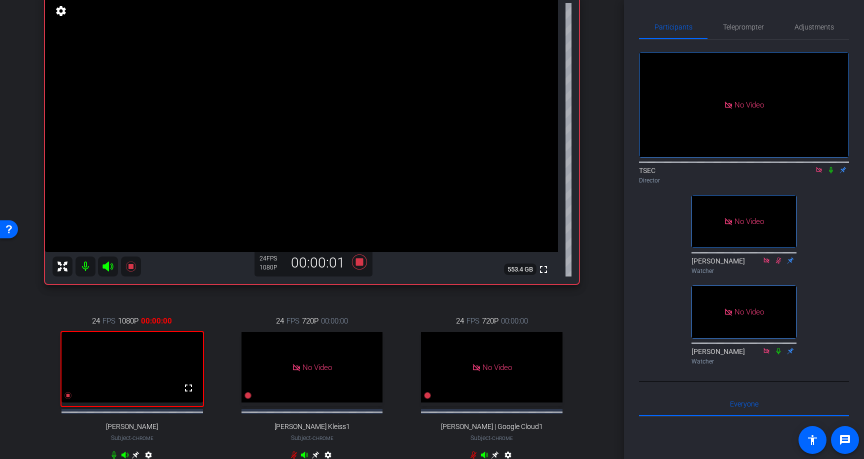
click at [829, 166] on icon at bounding box center [831, 169] width 8 height 7
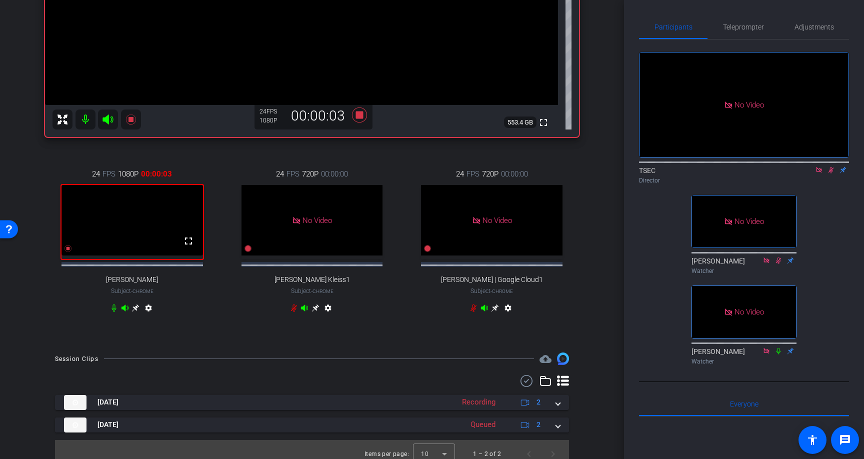
scroll to position [246, 0]
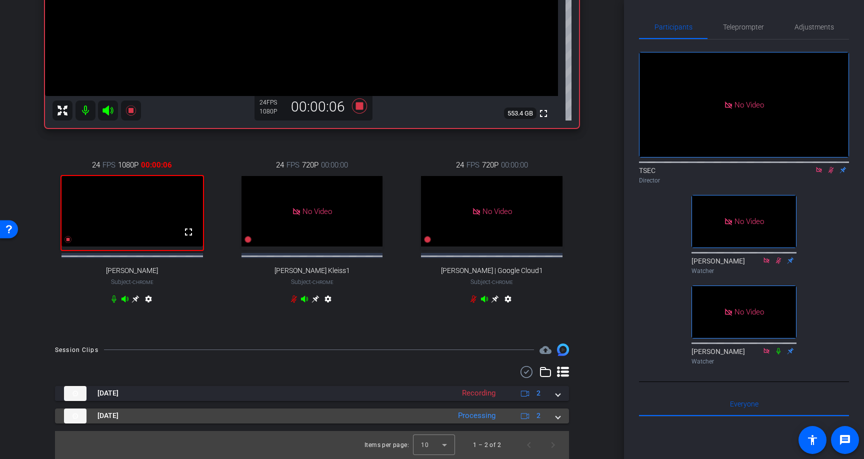
click at [562, 418] on mat-expansion-panel-header "[DATE] Processing 2" at bounding box center [312, 415] width 514 height 15
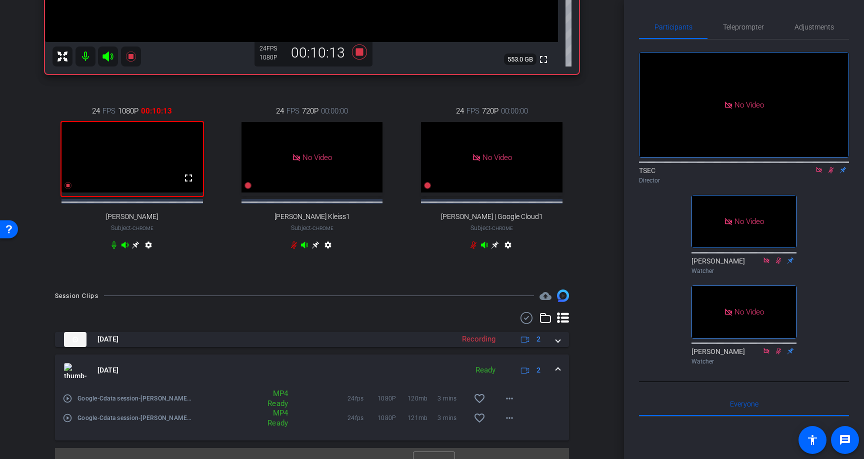
scroll to position [289, 0]
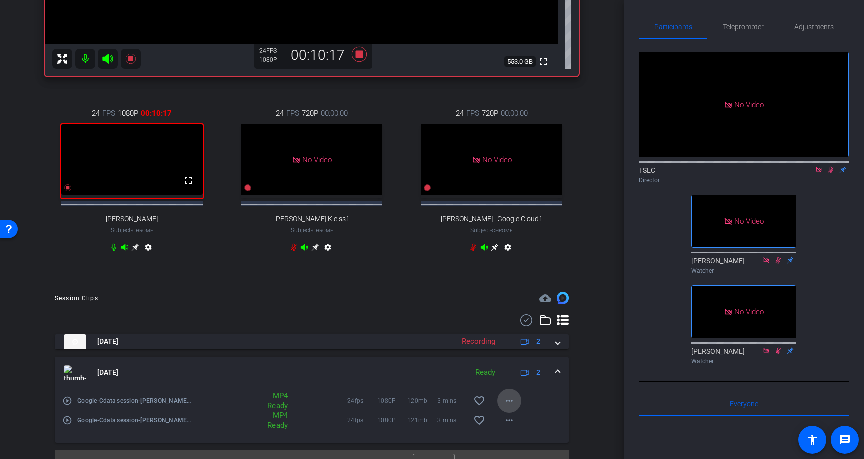
click at [507, 407] on mat-icon "more_horiz" at bounding box center [509, 401] width 12 height 12
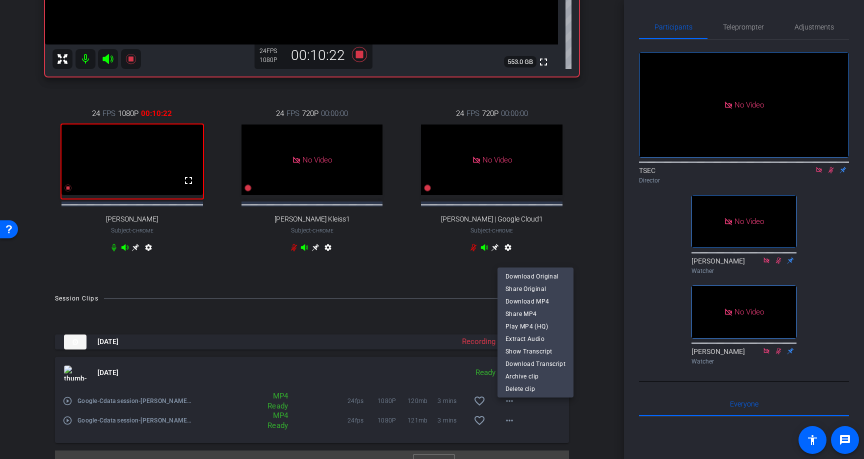
click at [586, 271] on div at bounding box center [432, 229] width 864 height 459
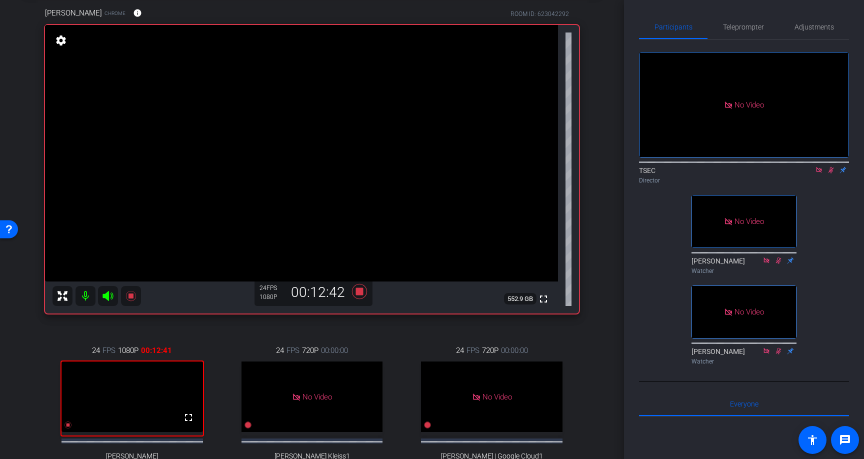
scroll to position [61, 0]
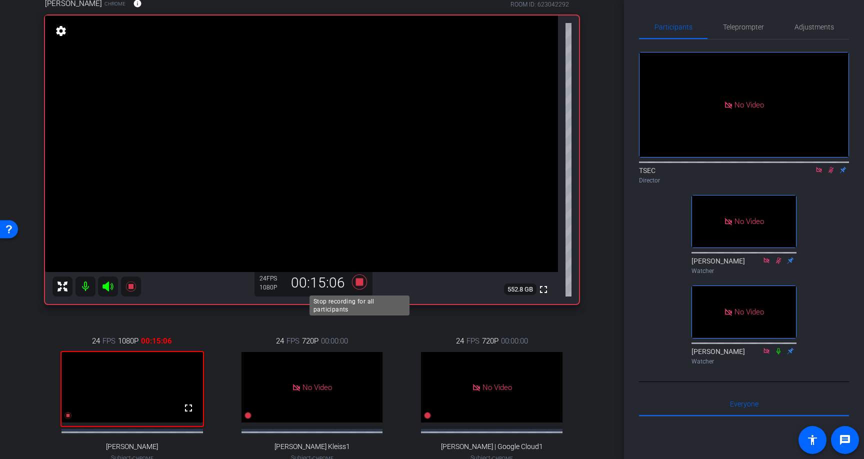
click at [359, 283] on icon at bounding box center [359, 281] width 15 height 15
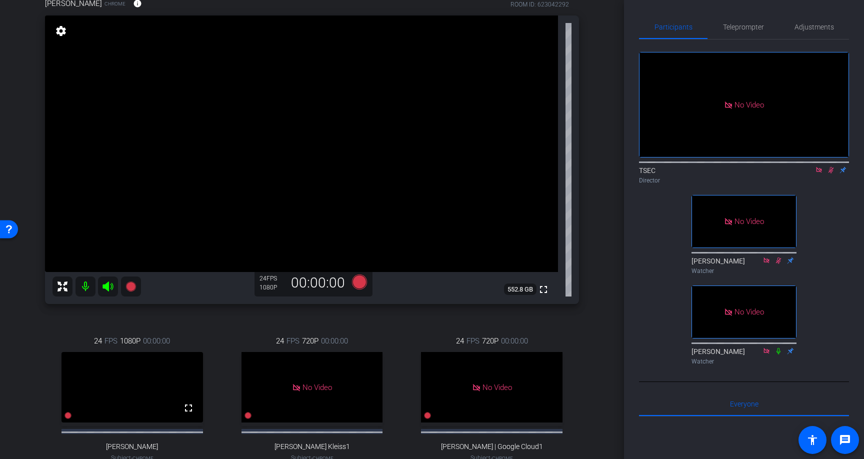
click at [819, 166] on icon at bounding box center [819, 169] width 8 height 7
click at [817, 173] on icon at bounding box center [819, 169] width 8 height 7
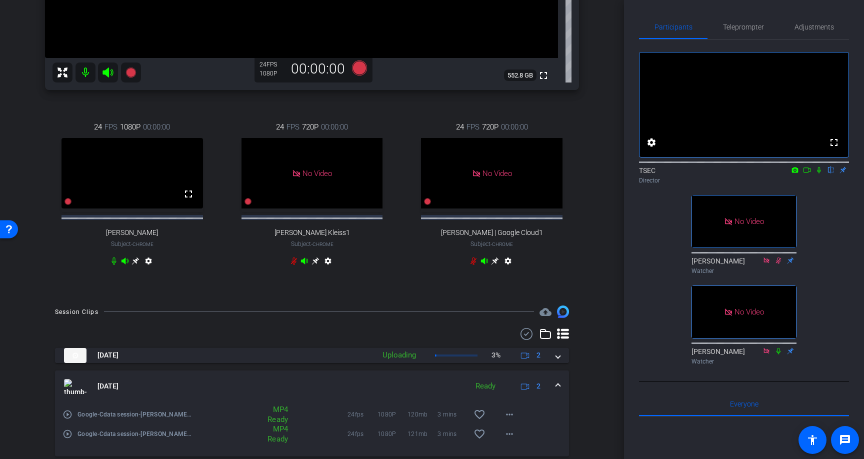
scroll to position [292, 0]
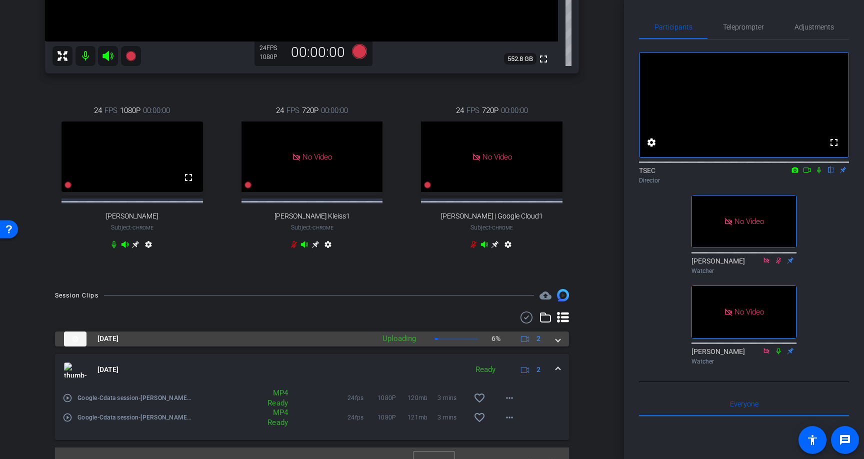
click at [558, 344] on span at bounding box center [558, 338] width 4 height 10
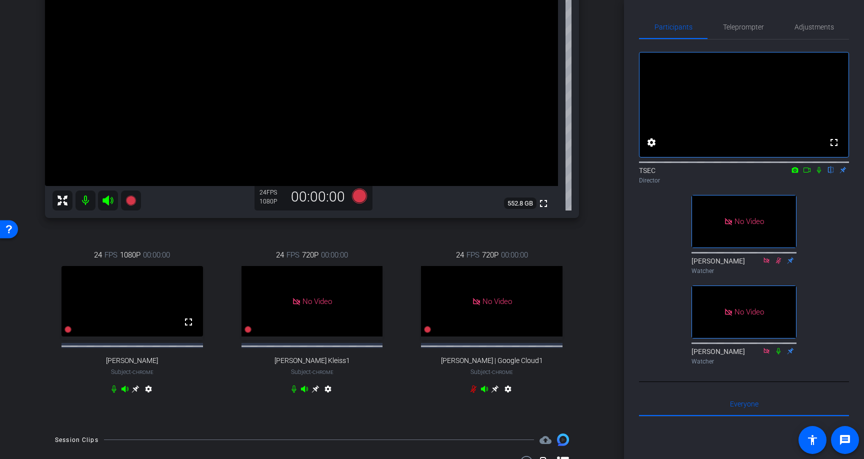
scroll to position [169, 0]
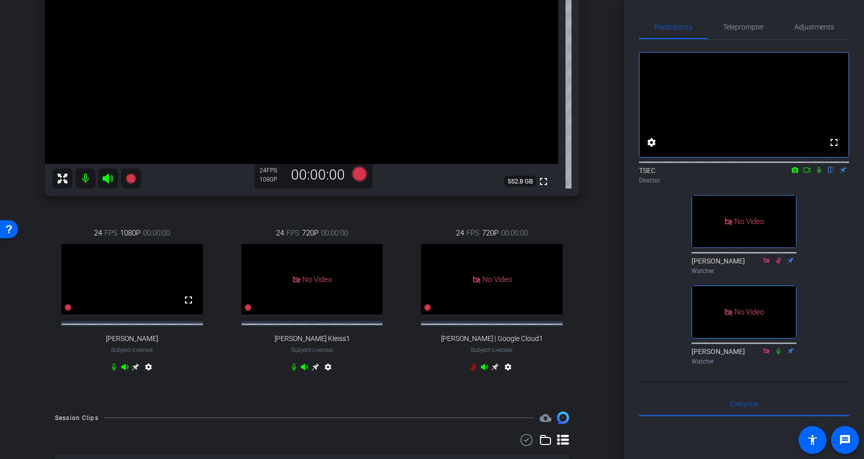
click at [292, 371] on icon at bounding box center [293, 366] width 4 height 7
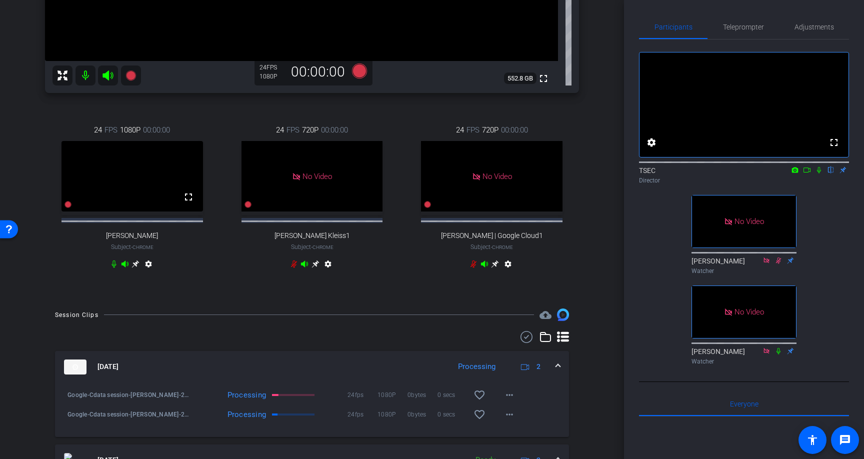
scroll to position [281, 0]
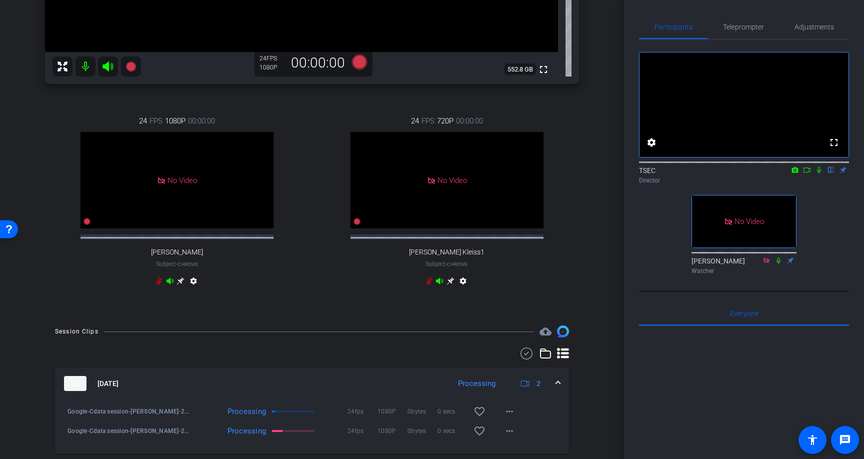
click at [807, 173] on icon at bounding box center [807, 169] width 8 height 7
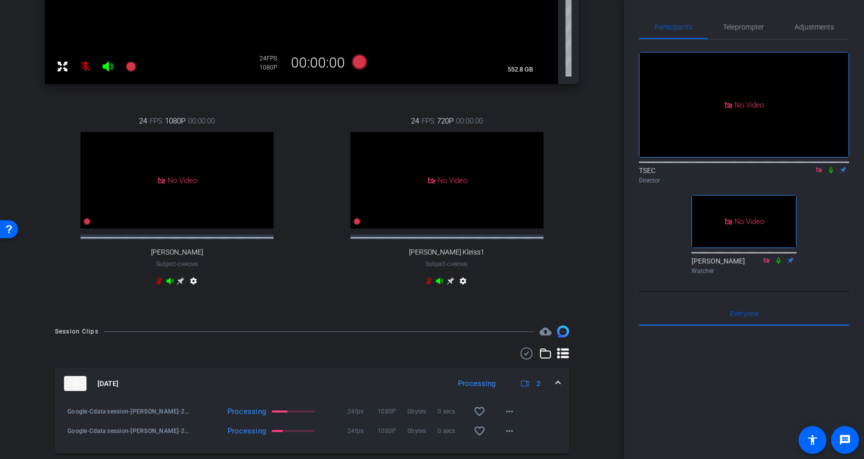
click at [831, 173] on icon at bounding box center [831, 170] width 4 height 6
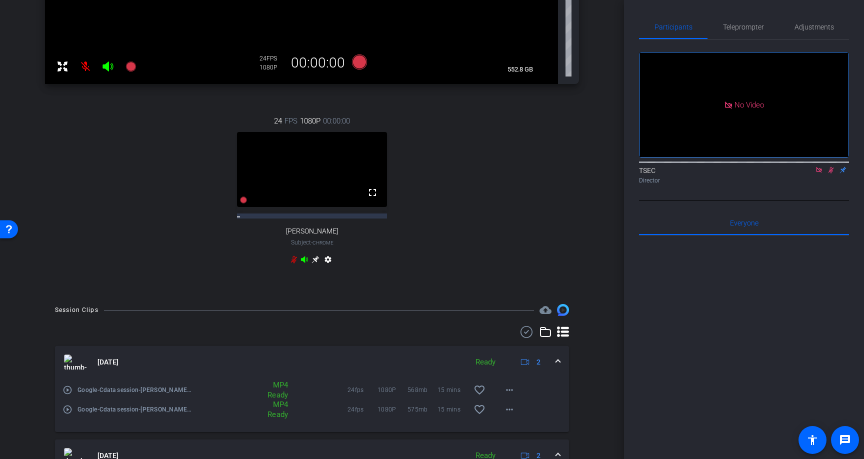
click at [516, 378] on span at bounding box center [509, 390] width 24 height 24
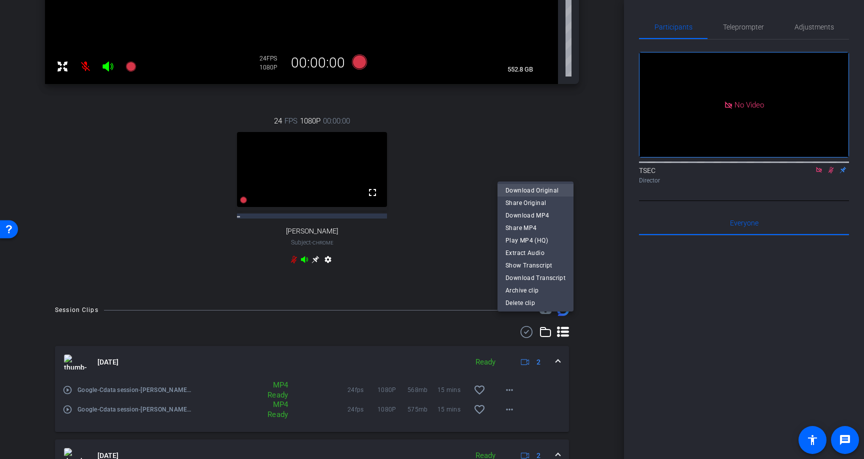
click at [556, 189] on span "Download Original" at bounding box center [535, 190] width 60 height 12
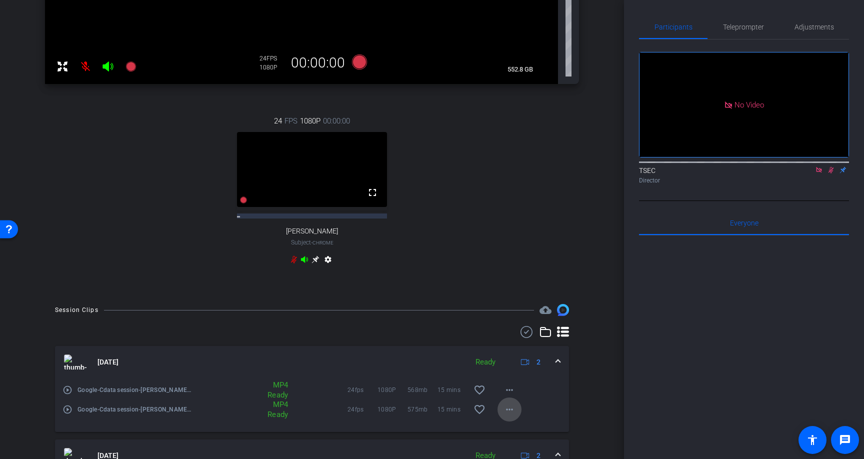
click at [506, 397] on span at bounding box center [509, 409] width 24 height 24
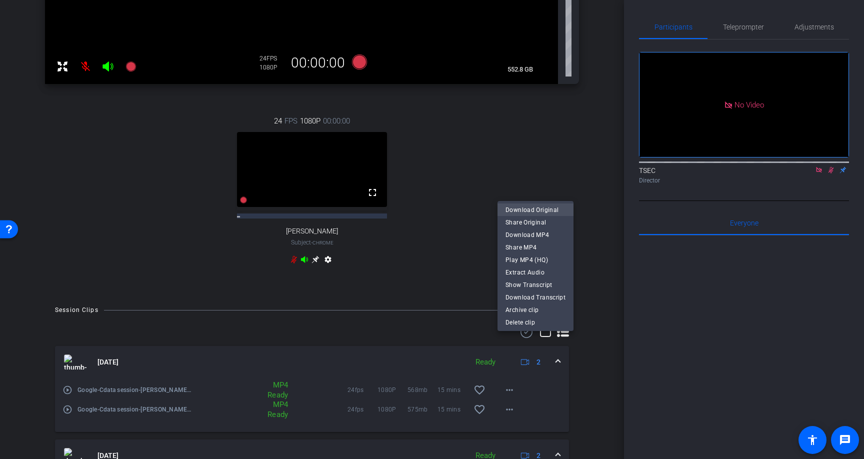
click at [544, 211] on span "Download Original" at bounding box center [535, 209] width 60 height 12
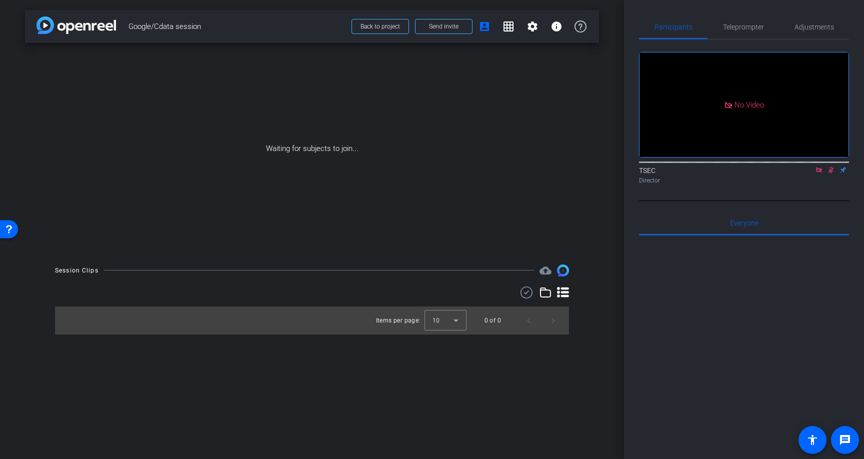
click at [75, 25] on img at bounding box center [75, 24] width 79 height 17
click at [362, 27] on span "Back to project" at bounding box center [379, 26] width 39 height 7
